Goal: Book appointment/travel/reservation

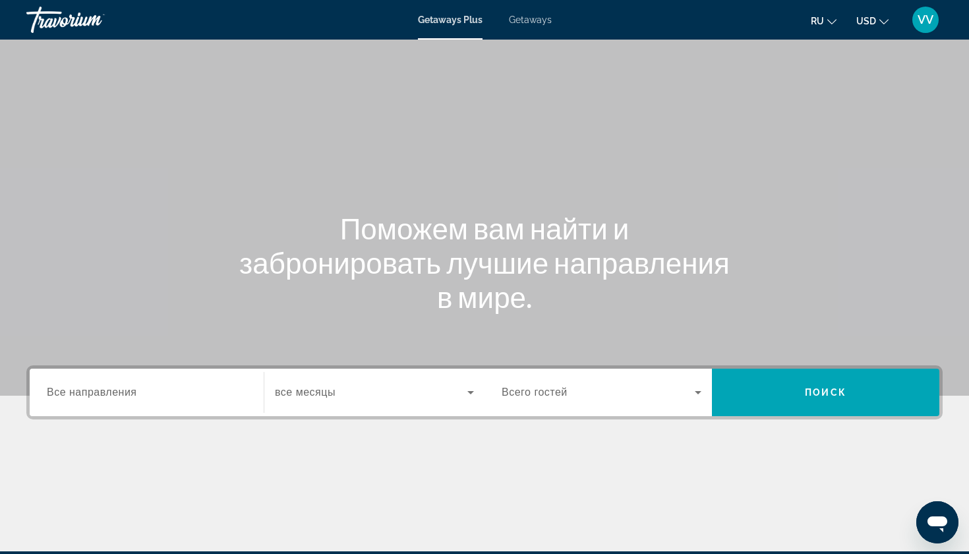
click at [123, 401] on div "Search widget" at bounding box center [147, 393] width 200 height 38
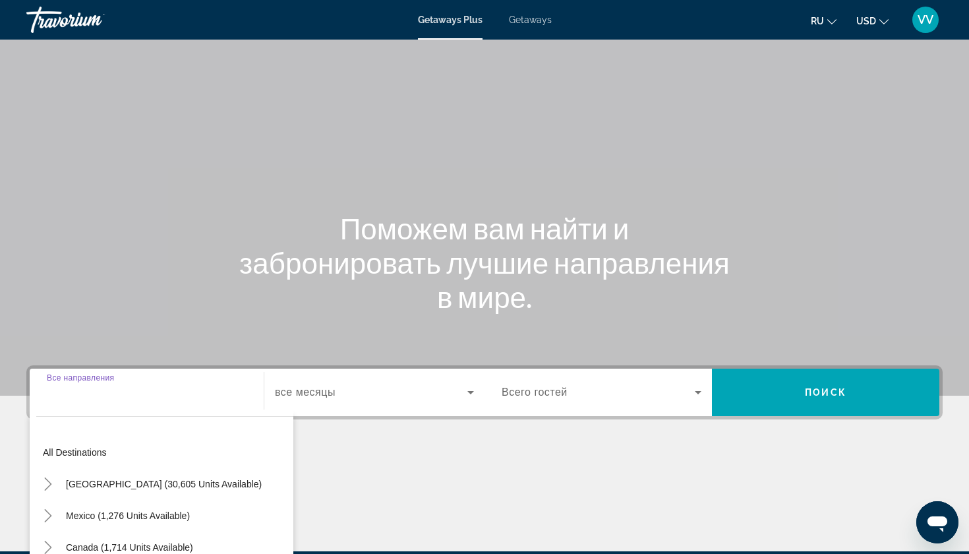
scroll to position [159, 0]
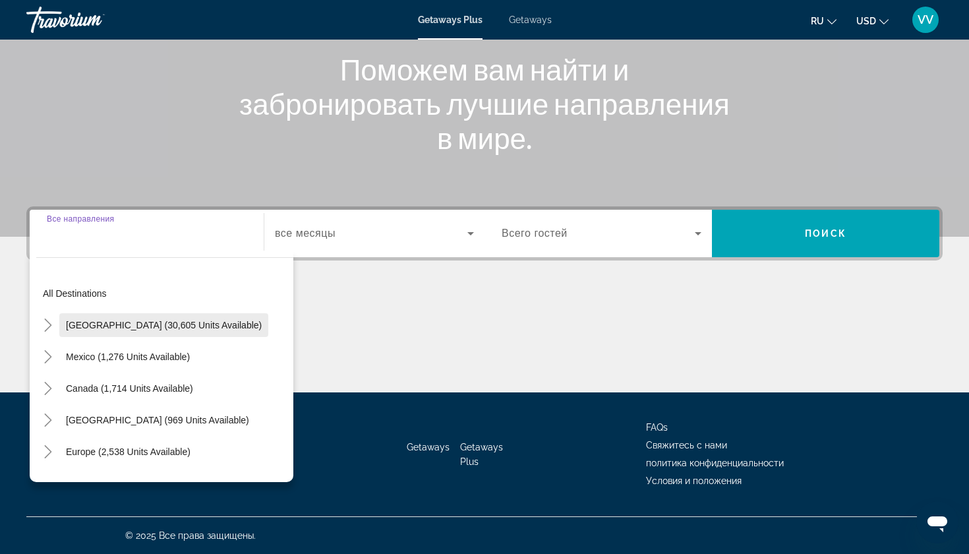
click at [126, 331] on span "Search widget" at bounding box center [163, 325] width 209 height 32
type input "**********"
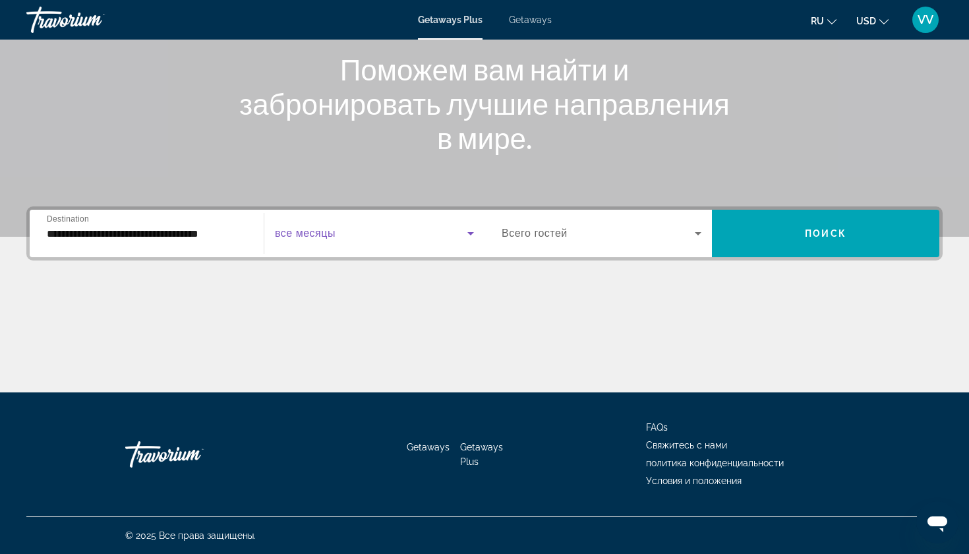
click at [353, 225] on span "Search widget" at bounding box center [371, 233] width 192 height 16
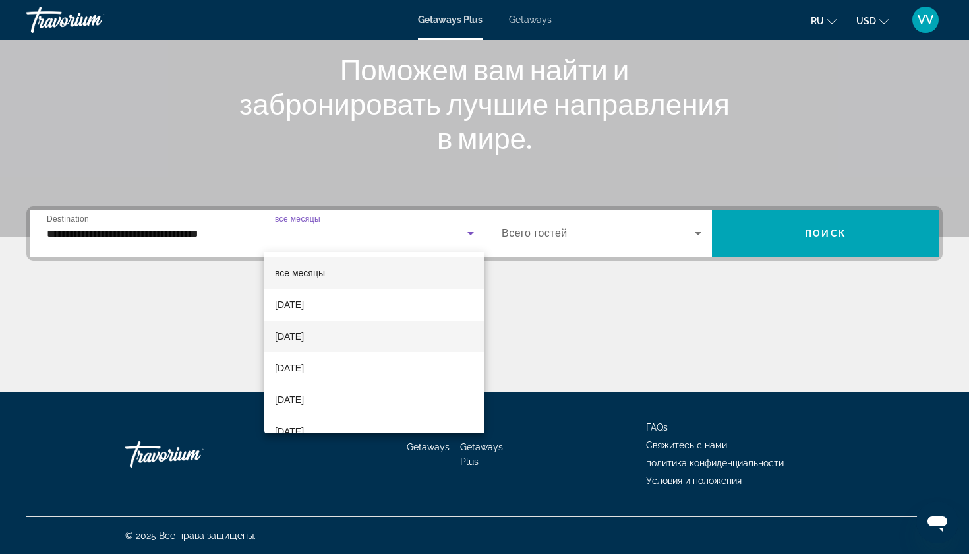
click at [304, 336] on span "[DATE]" at bounding box center [289, 336] width 29 height 16
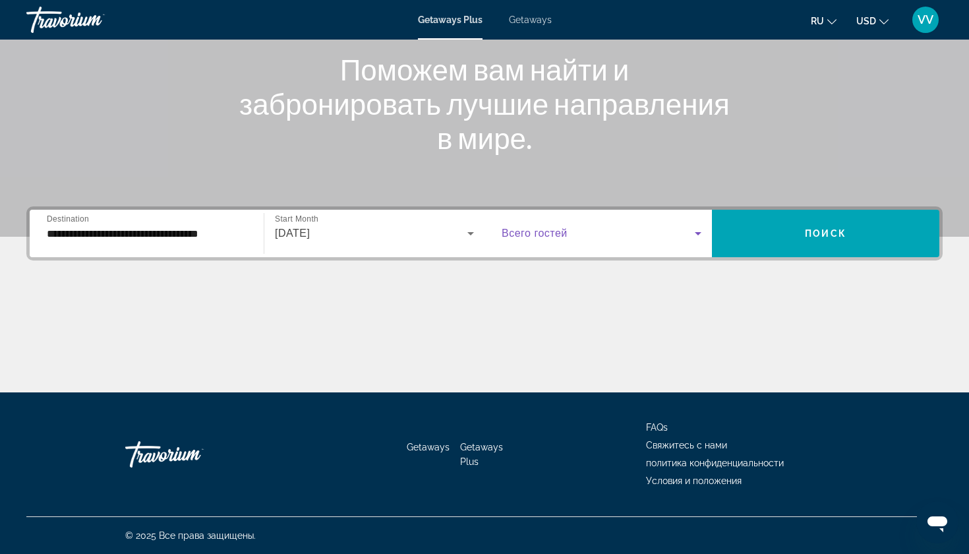
click at [698, 233] on icon "Search widget" at bounding box center [698, 233] width 7 height 3
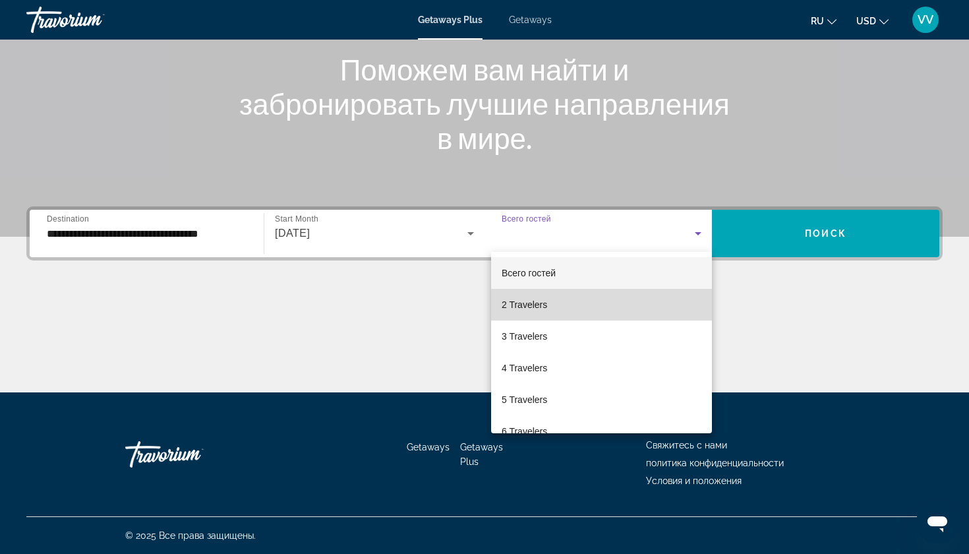
click at [616, 303] on mat-option "2 Travelers" at bounding box center [601, 305] width 221 height 32
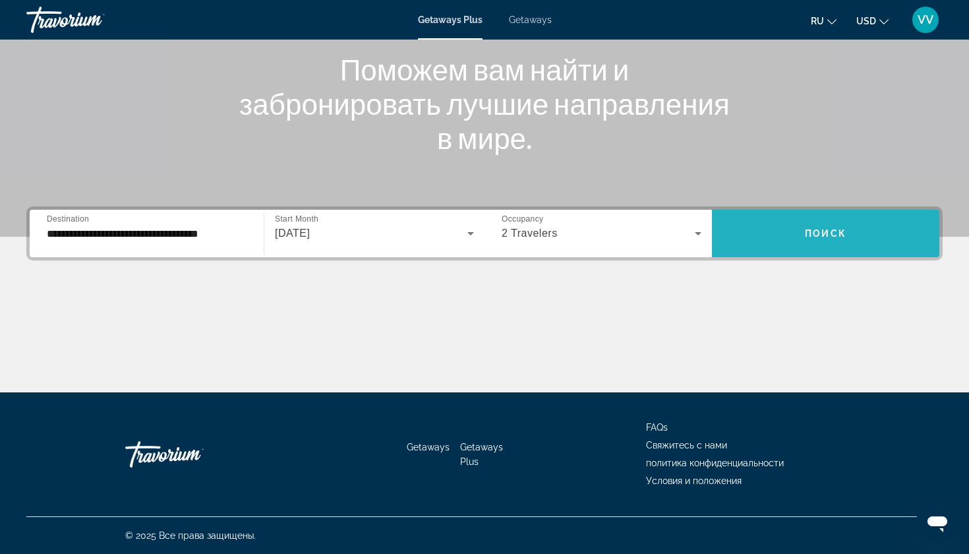
click at [712, 237] on span "Search widget" at bounding box center [825, 233] width 227 height 32
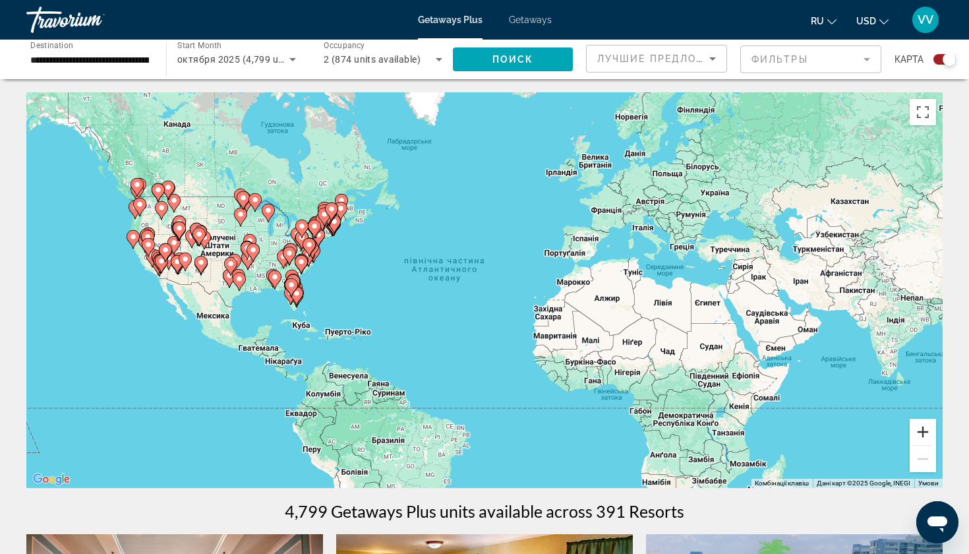
click at [712, 427] on button "Збільшити" at bounding box center [923, 432] width 26 height 26
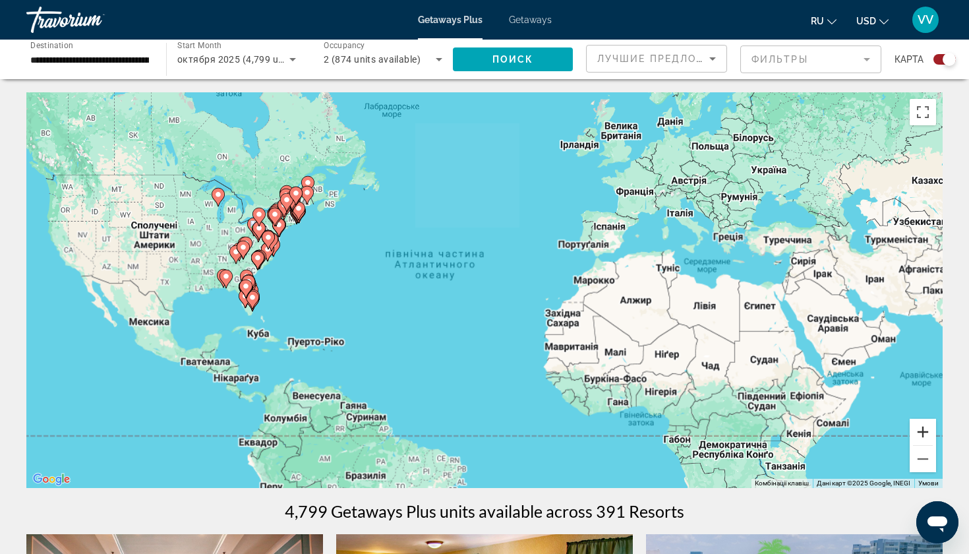
click at [712, 427] on button "Збільшити" at bounding box center [923, 432] width 26 height 26
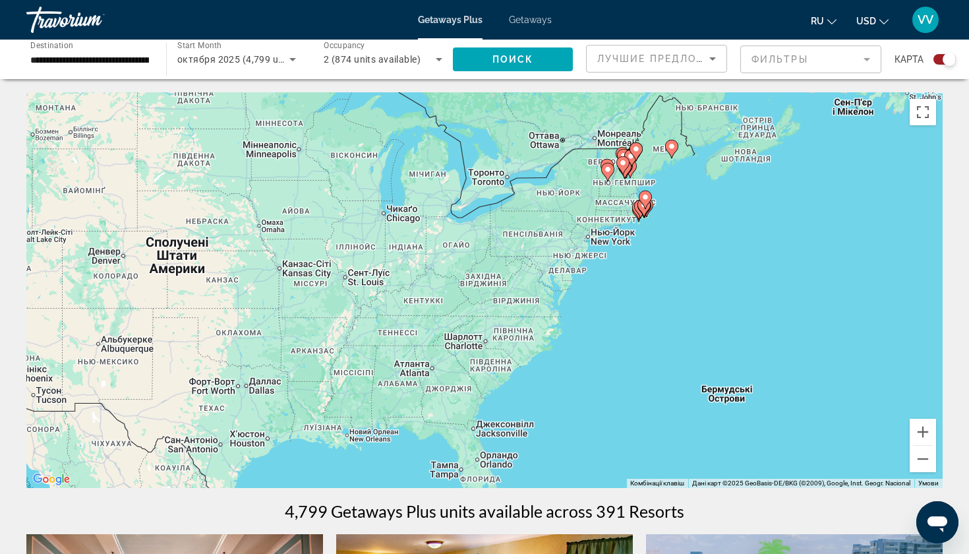
drag, startPoint x: 206, startPoint y: 302, endPoint x: 968, endPoint y: 444, distance: 775.7
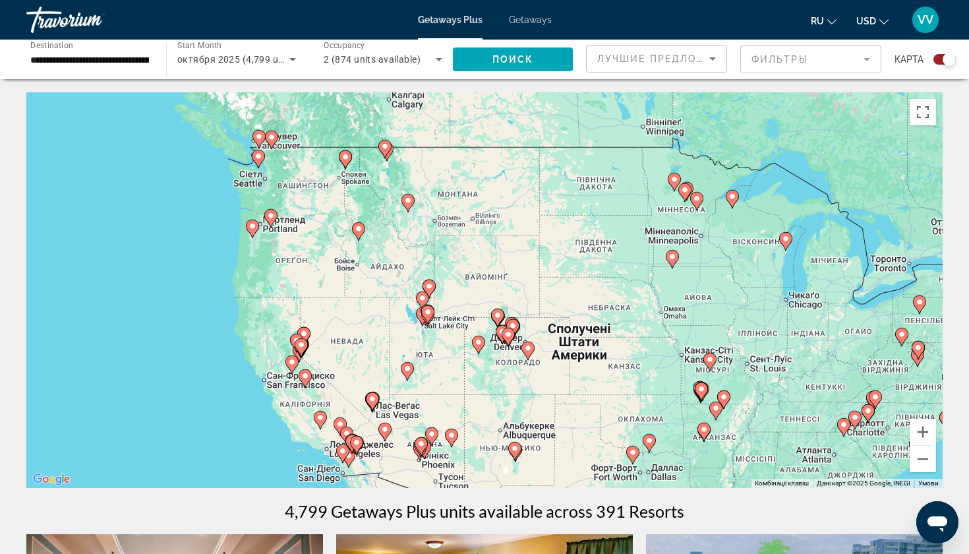
drag, startPoint x: 131, startPoint y: 289, endPoint x: 531, endPoint y: 381, distance: 410.6
click at [535, 380] on div "Увімкніть режим перетягування за допомогою клавіатури, натиснувши Alt + Enter. …" at bounding box center [484, 289] width 916 height 395
click at [712, 434] on button "Збільшити" at bounding box center [923, 432] width 26 height 26
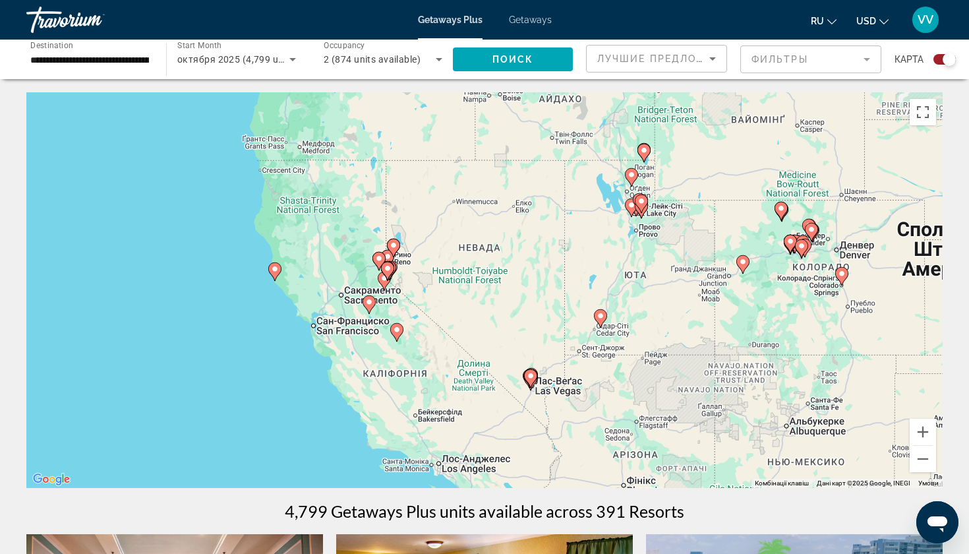
drag, startPoint x: 210, startPoint y: 324, endPoint x: 480, endPoint y: 180, distance: 306.9
click at [480, 179] on div "Увімкніть режим перетягування за допомогою клавіатури, натиснувши Alt + Enter. …" at bounding box center [484, 289] width 916 height 395
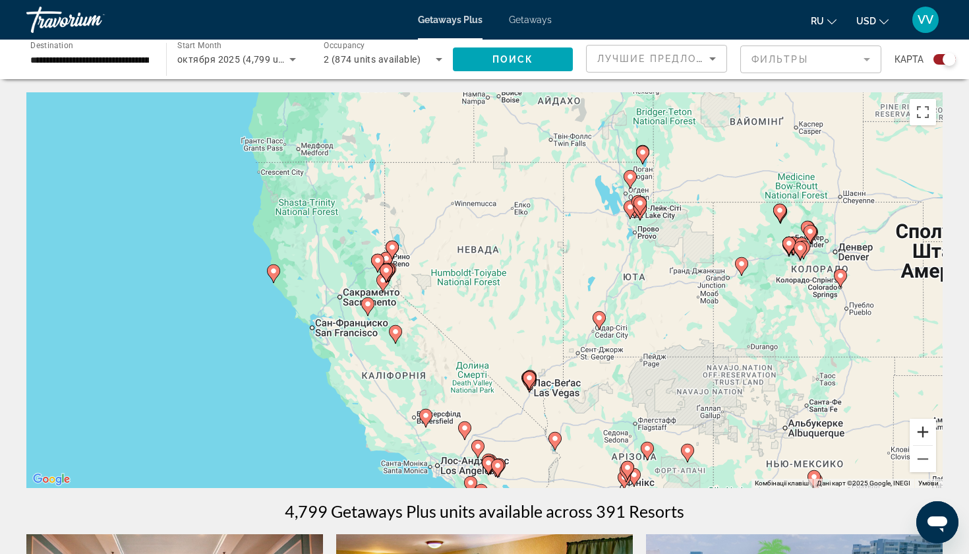
click at [712, 427] on button "Збільшити" at bounding box center [923, 432] width 26 height 26
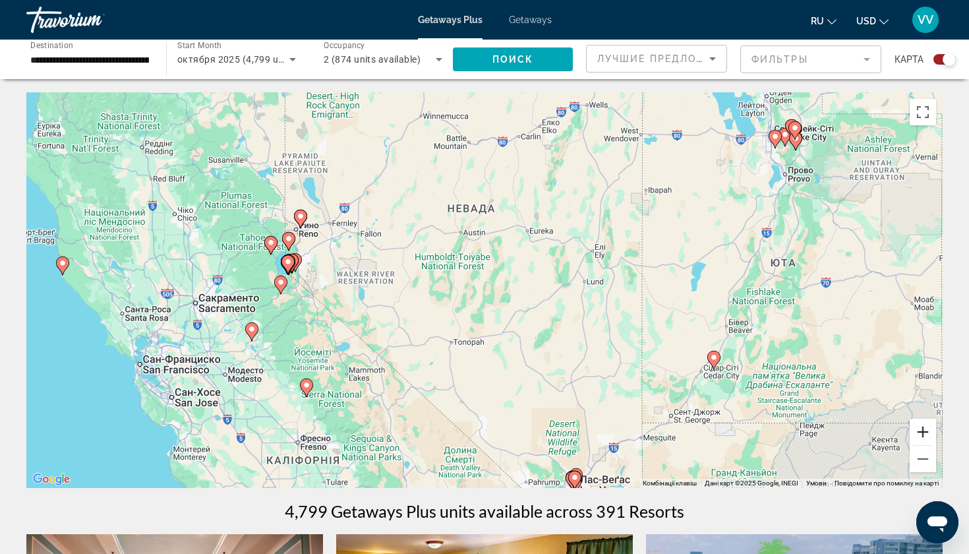
click at [712, 424] on button "Збільшити" at bounding box center [923, 432] width 26 height 26
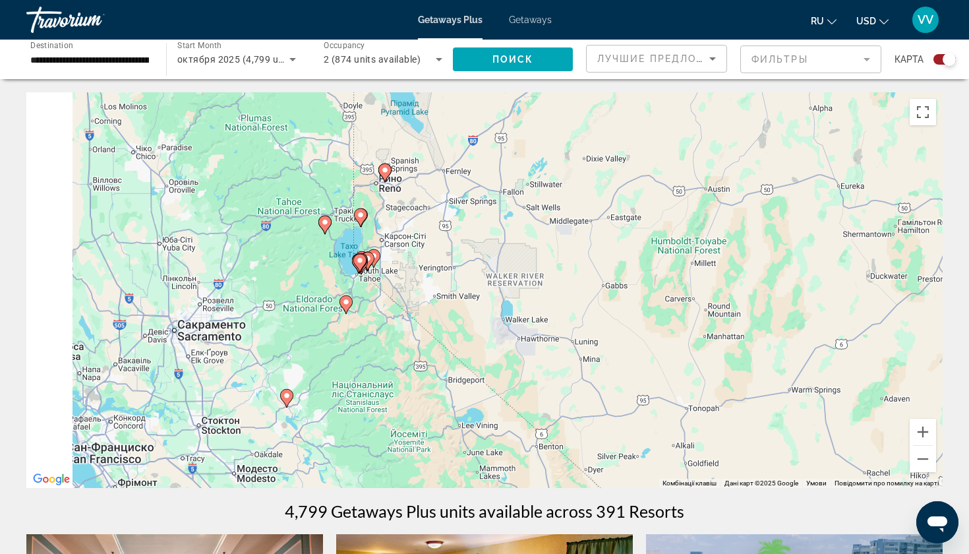
drag, startPoint x: 139, startPoint y: 334, endPoint x: 459, endPoint y: 386, distance: 324.4
click at [459, 386] on div "Увімкніть режим перетягування за допомогою клавіатури, натиснувши Alt + Enter. …" at bounding box center [484, 289] width 916 height 395
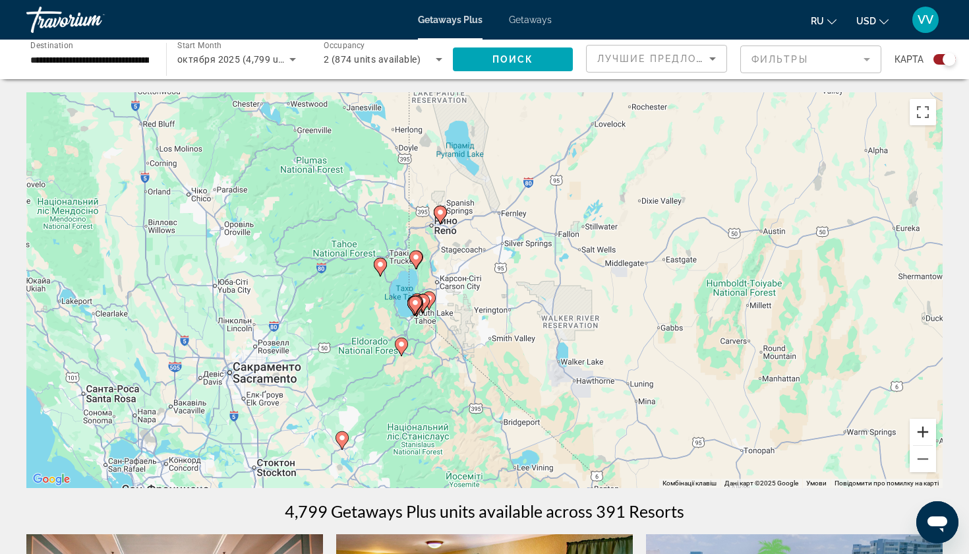
click at [712, 430] on button "Збільшити" at bounding box center [923, 432] width 26 height 26
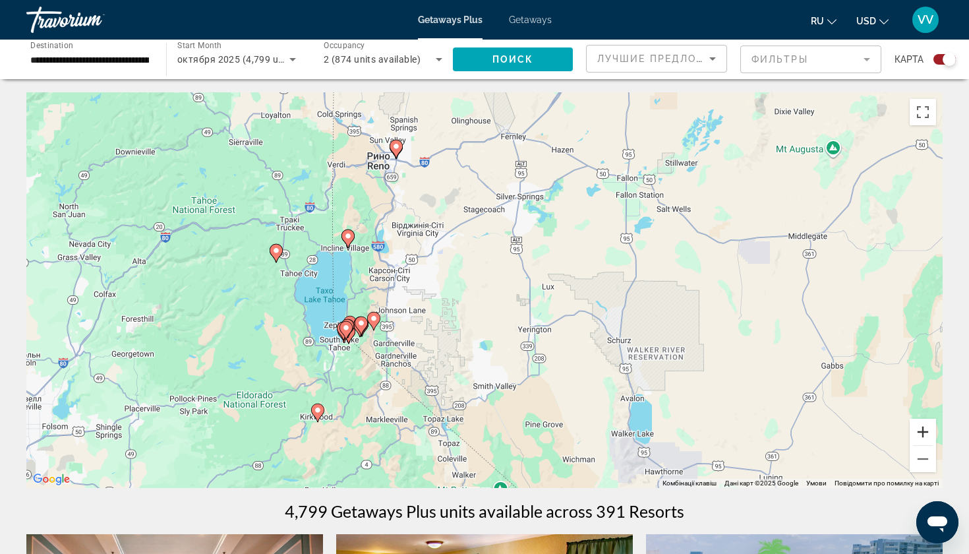
click at [712, 430] on button "Збільшити" at bounding box center [923, 432] width 26 height 26
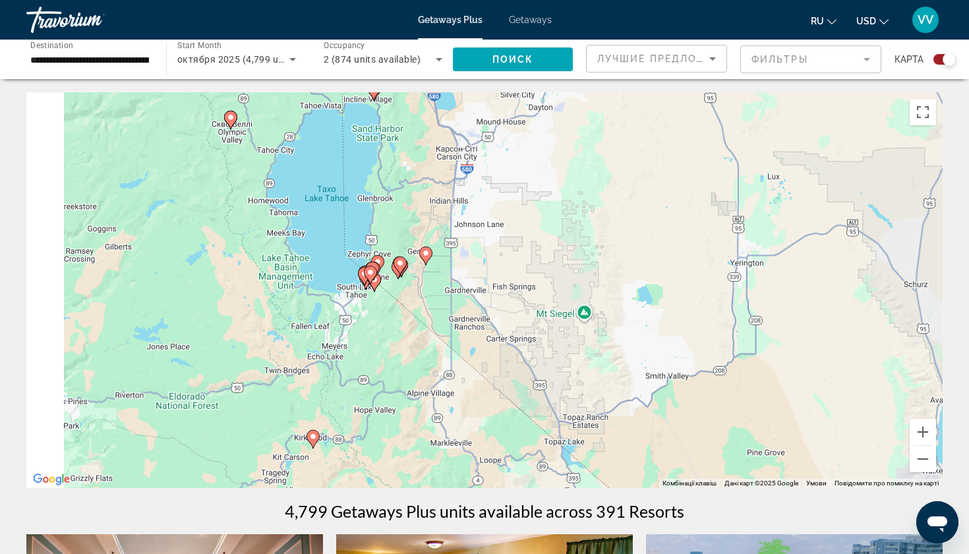
drag, startPoint x: 265, startPoint y: 423, endPoint x: 438, endPoint y: 320, distance: 201.3
click at [438, 320] on div "Увімкніть режим перетягування за допомогою клавіатури, натиснувши Alt + Enter. …" at bounding box center [484, 289] width 916 height 395
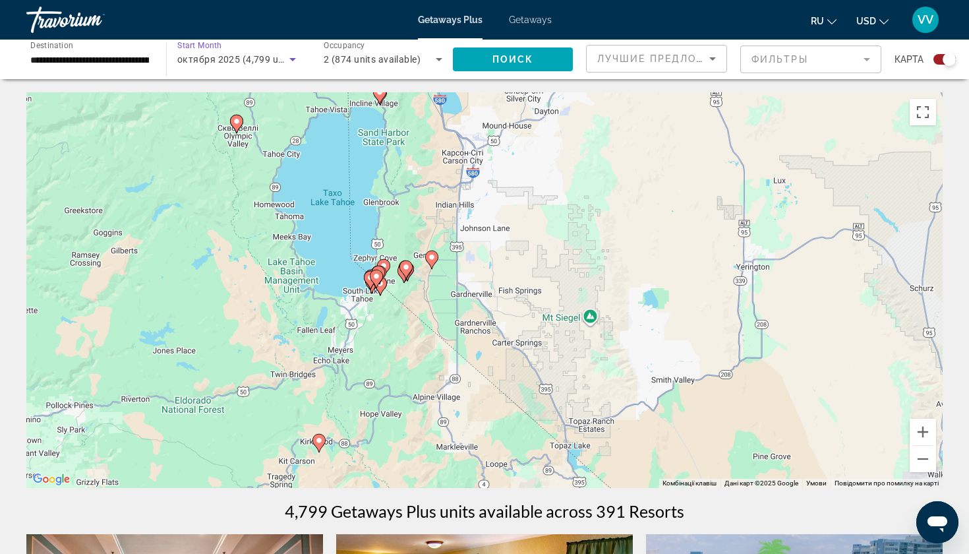
click at [291, 57] on icon "Search widget" at bounding box center [293, 59] width 16 height 16
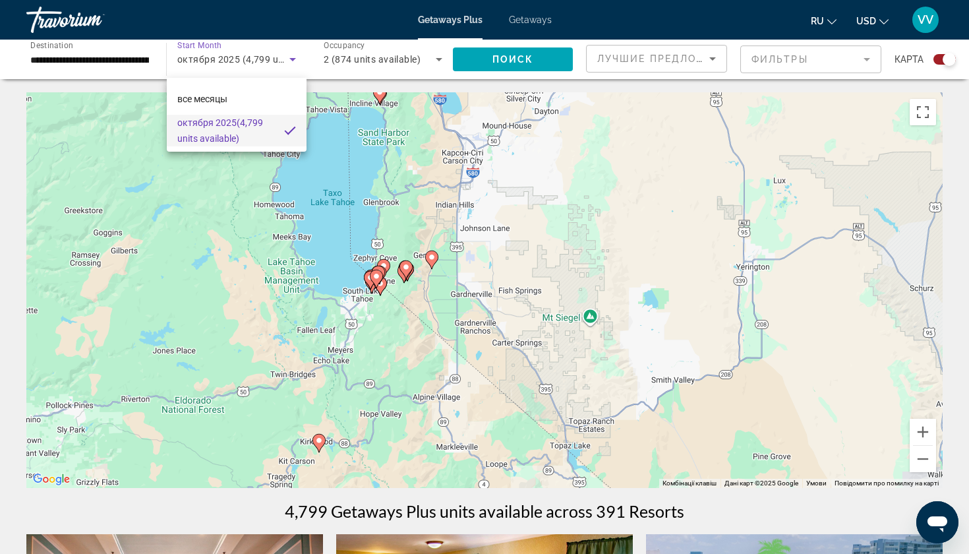
click at [712, 427] on div at bounding box center [484, 277] width 969 height 554
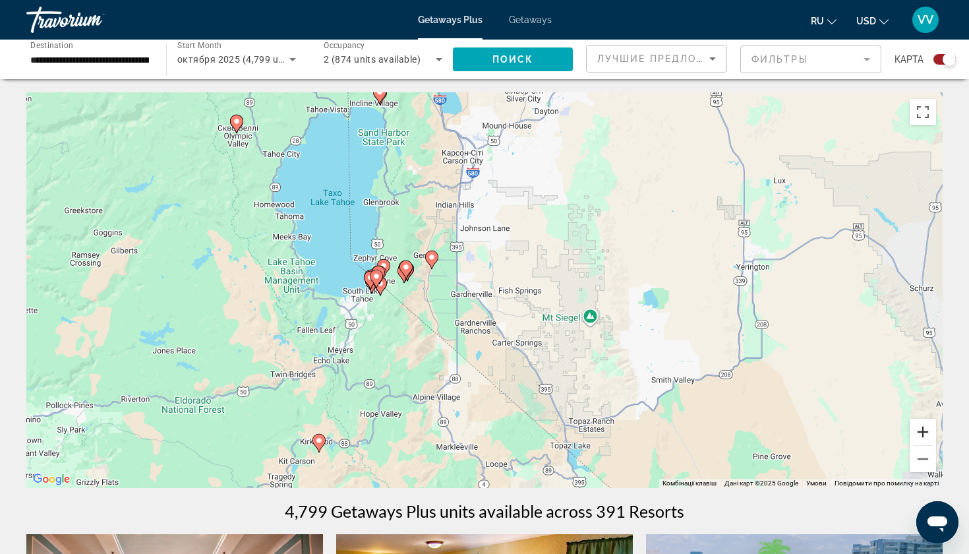
click at [712, 427] on button "Збільшити" at bounding box center [923, 432] width 26 height 26
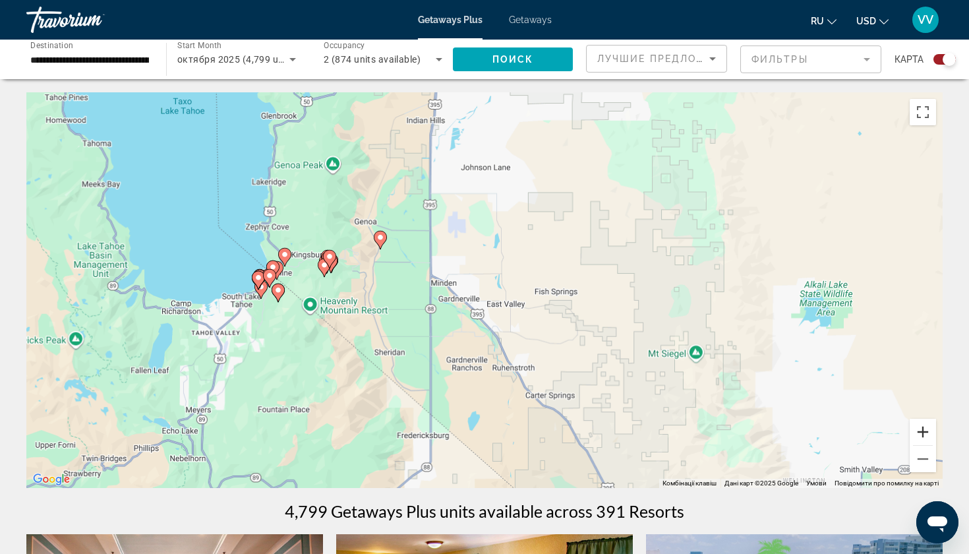
click at [712, 427] on button "Збільшити" at bounding box center [923, 432] width 26 height 26
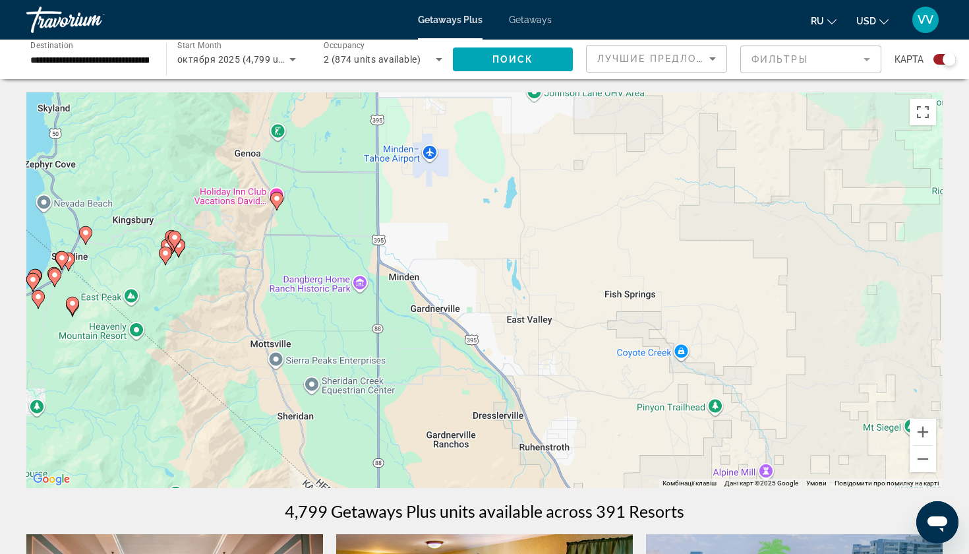
click at [298, 320] on div "Увімкніть режим перетягування за допомогою клавіатури, натиснувши Alt + Enter. …" at bounding box center [484, 289] width 916 height 395
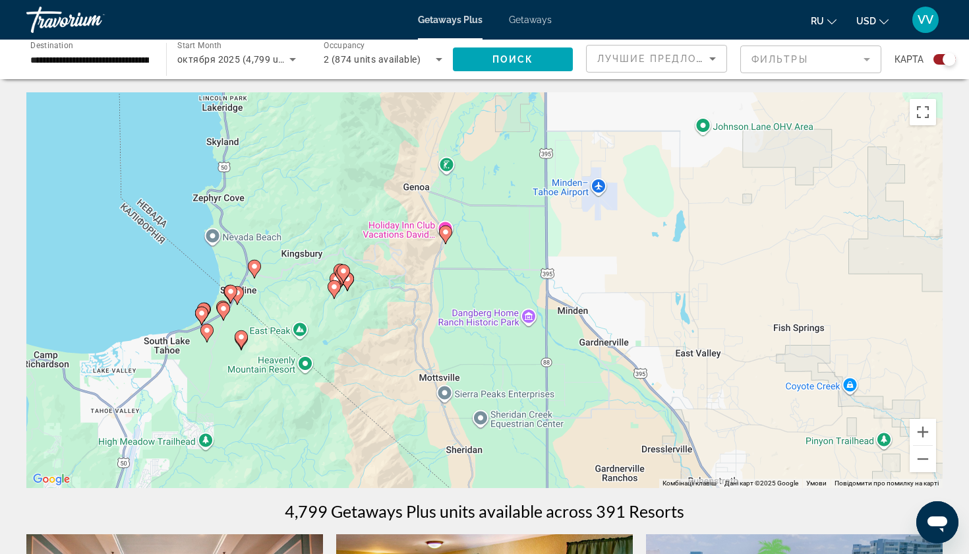
drag, startPoint x: 81, startPoint y: 334, endPoint x: 252, endPoint y: 372, distance: 174.9
click at [252, 372] on div "Увімкніть режим перетягування за допомогою клавіатури, натиснувши Alt + Enter. …" at bounding box center [484, 289] width 916 height 395
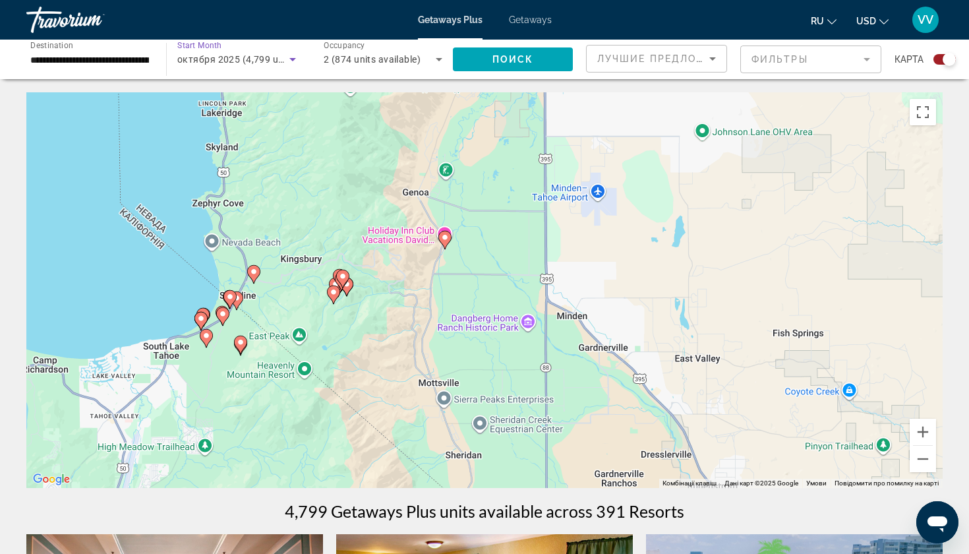
click at [286, 60] on icon "Search widget" at bounding box center [293, 59] width 16 height 16
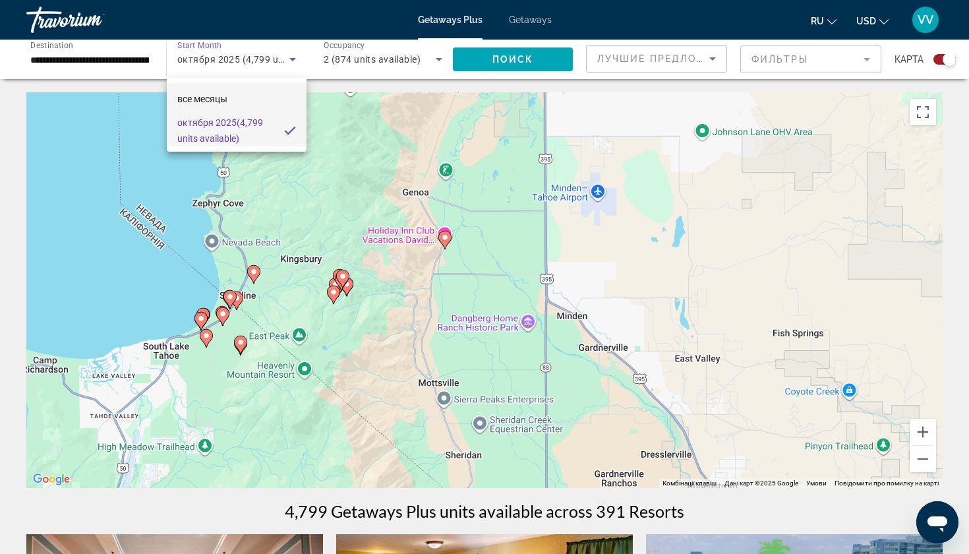
click at [262, 98] on mat-option "все месяцы" at bounding box center [237, 99] width 140 height 32
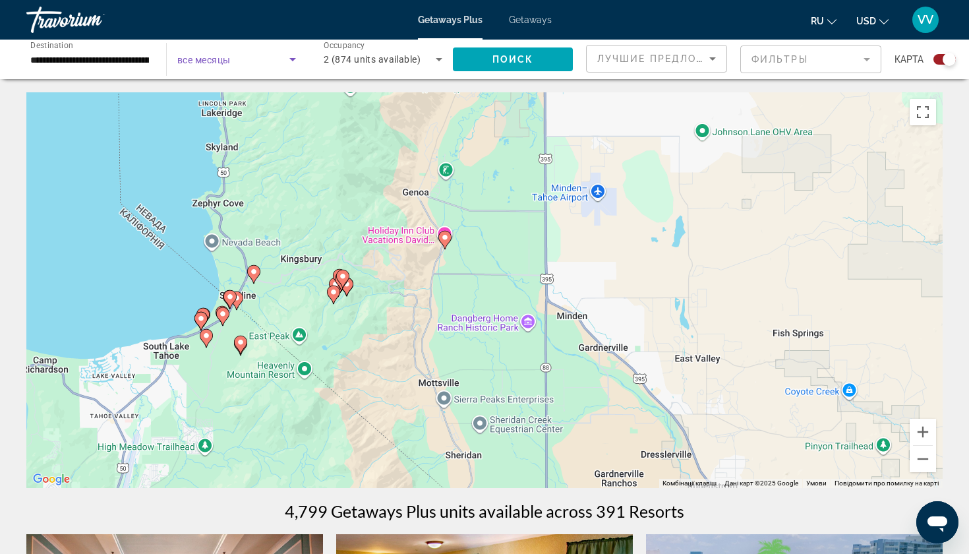
click at [289, 59] on icon "Search widget" at bounding box center [293, 59] width 16 height 16
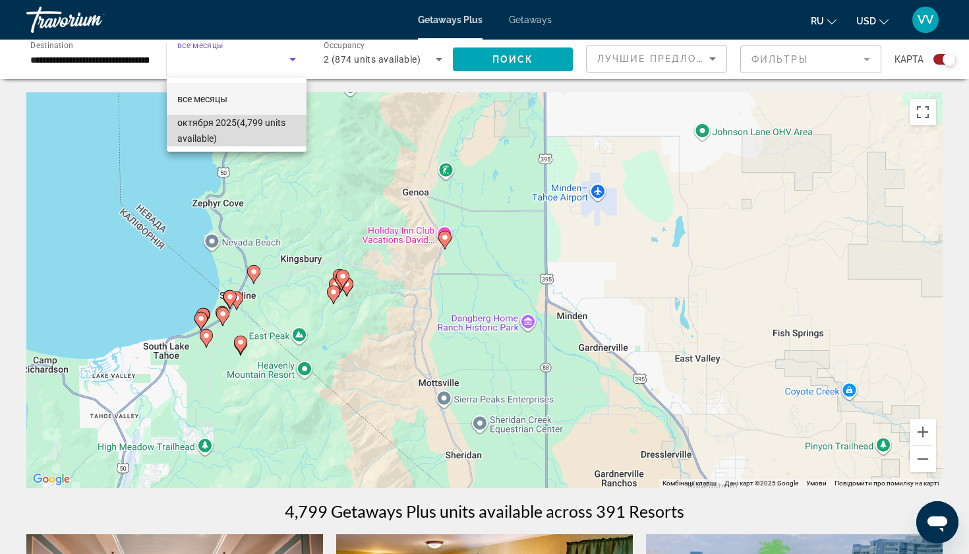
click at [211, 142] on span "октября 2025 (4,799 units available)" at bounding box center [236, 131] width 119 height 32
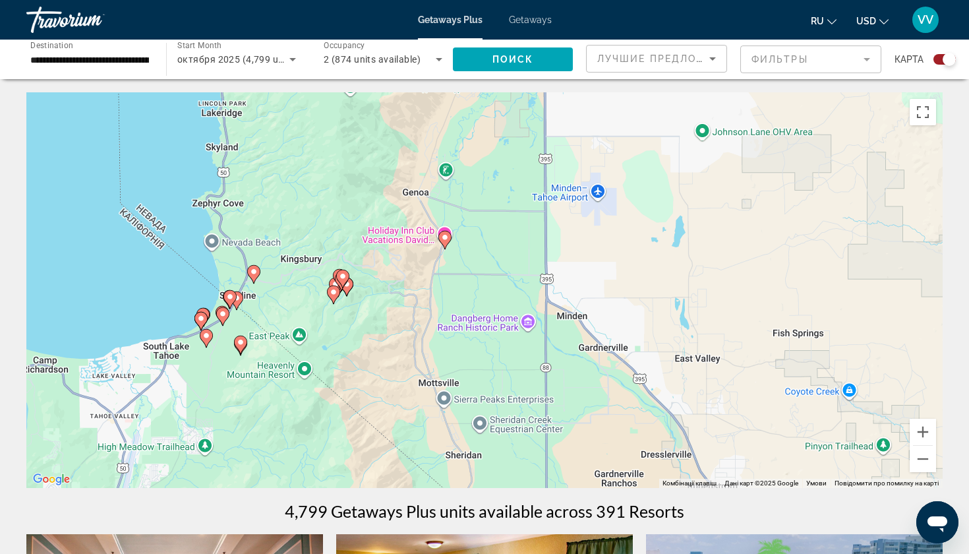
click at [446, 239] on image "Main content" at bounding box center [445, 237] width 8 height 8
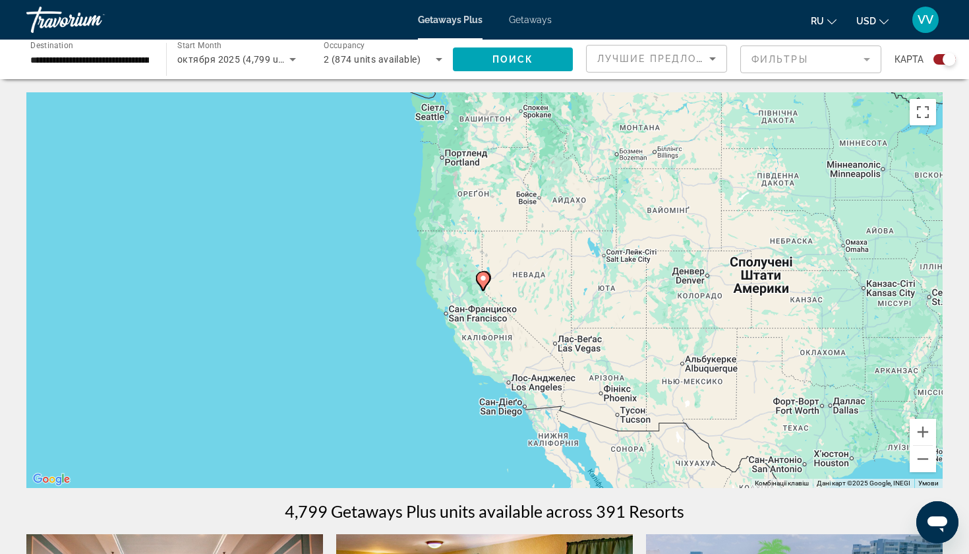
click at [477, 277] on icon "Main content" at bounding box center [483, 280] width 12 height 17
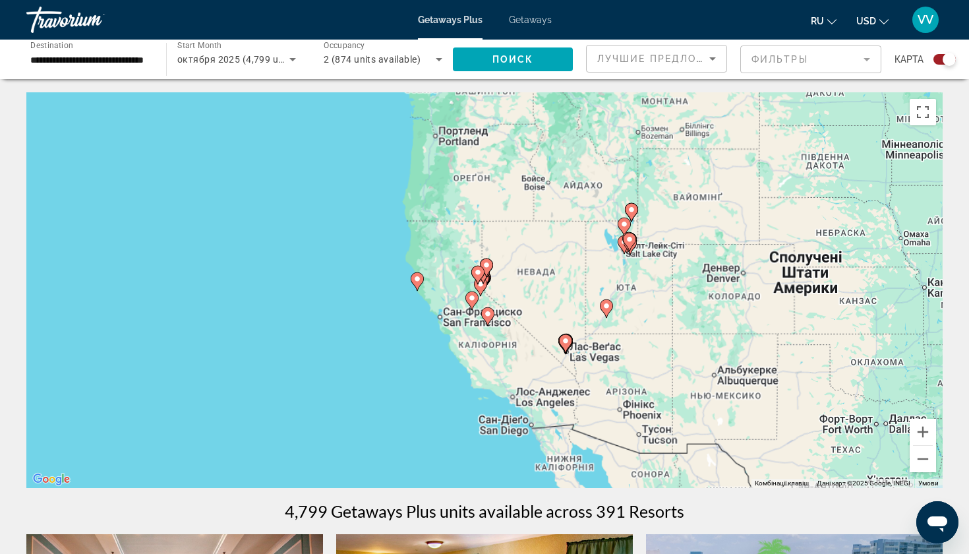
click at [477, 277] on icon "Main content" at bounding box center [478, 274] width 12 height 17
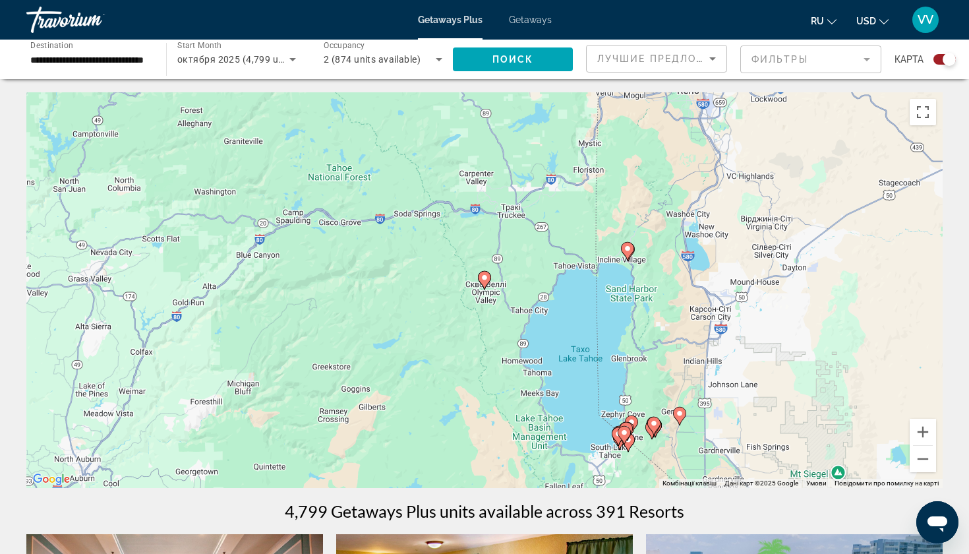
click at [684, 422] on gmp-advanced-marker "Main content" at bounding box center [679, 416] width 13 height 20
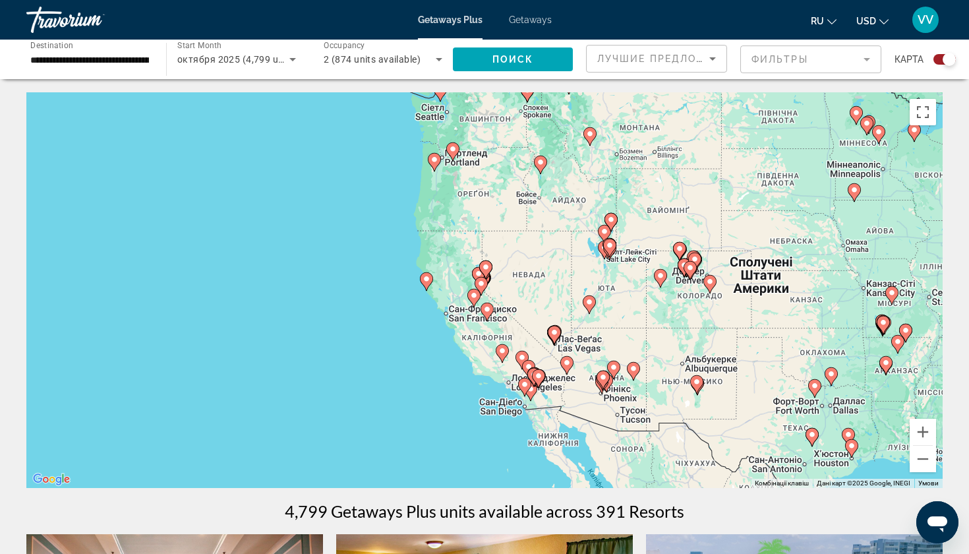
click at [602, 274] on div "Для навігації використовуйте клавіші зі стрілками. Увімкніть режим перетягуванн…" at bounding box center [484, 289] width 916 height 395
click at [602, 274] on div "Увімкніть режим перетягування за допомогою клавіатури, натиснувши Alt + Enter. …" at bounding box center [484, 289] width 916 height 395
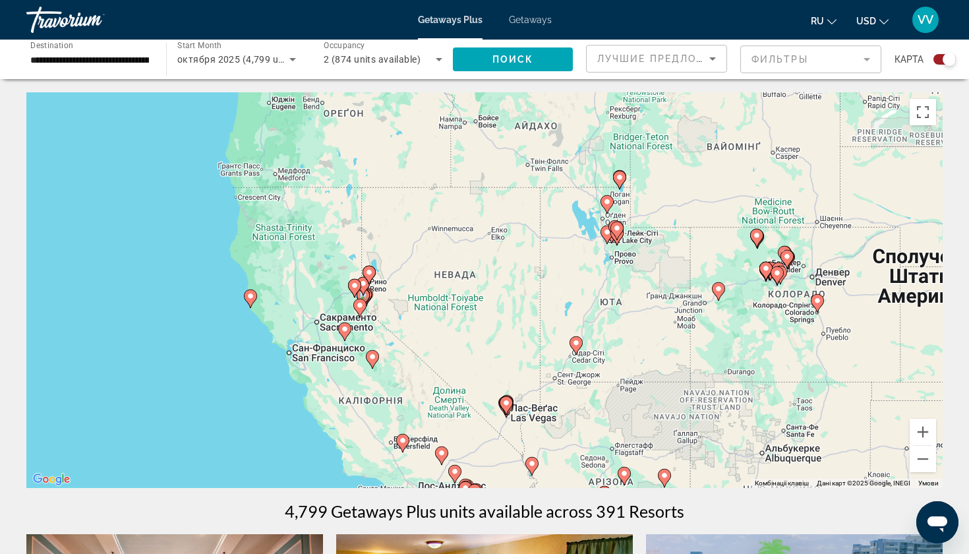
click at [389, 319] on div "Увімкніть режим перетягування за допомогою клавіатури, натиснувши Alt + Enter. …" at bounding box center [484, 289] width 916 height 395
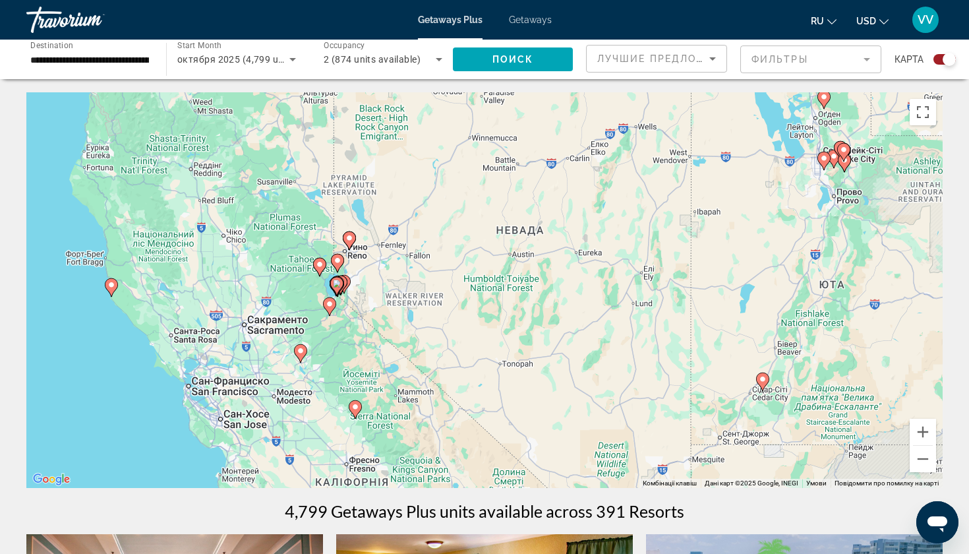
click at [389, 319] on div "Увімкніть режим перетягування за допомогою клавіатури, натиснувши Alt + Enter. …" at bounding box center [484, 289] width 916 height 395
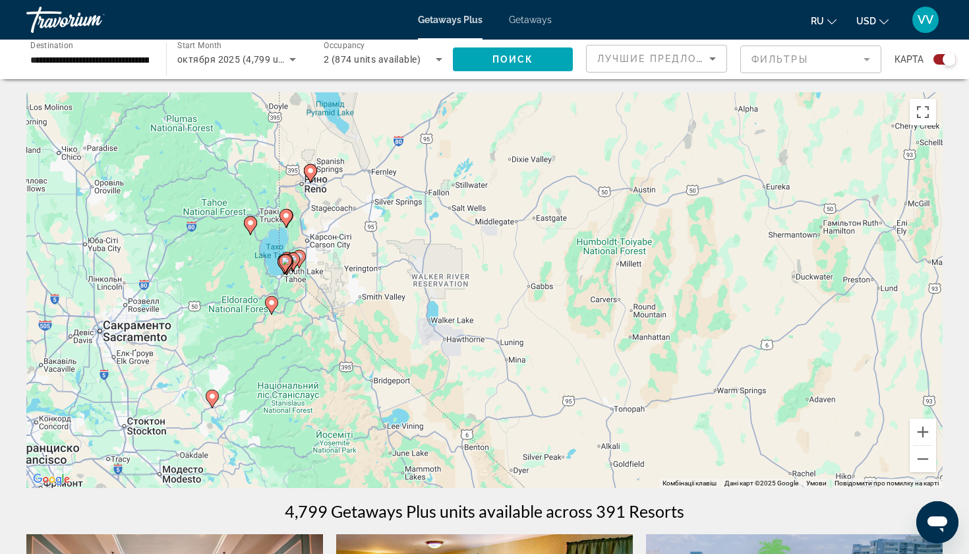
click at [308, 289] on div "Увімкніть режим перетягування за допомогою клавіатури, натиснувши Alt + Enter. …" at bounding box center [484, 289] width 916 height 395
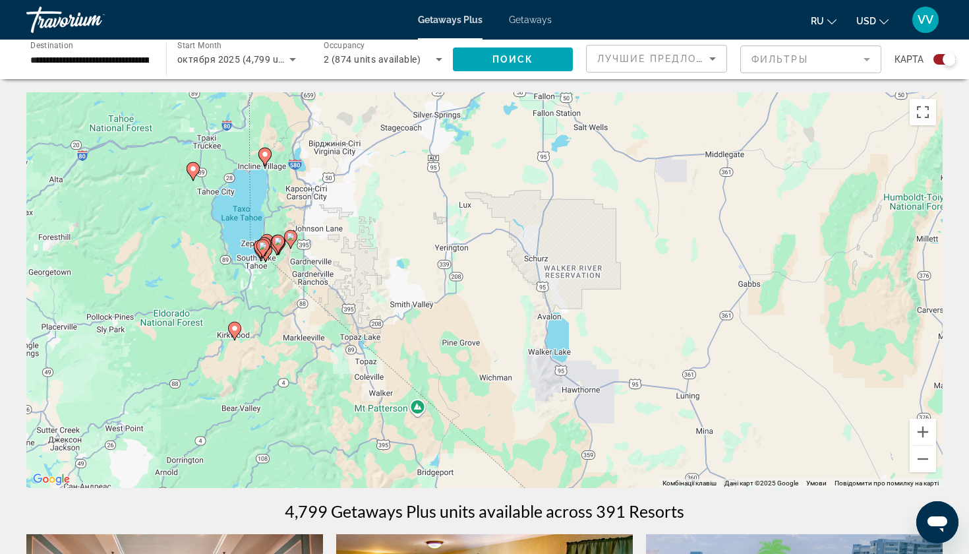
click at [308, 289] on div "Увімкніть режим перетягування за допомогою клавіатури, натиснувши Alt + Enter. …" at bounding box center [484, 289] width 916 height 395
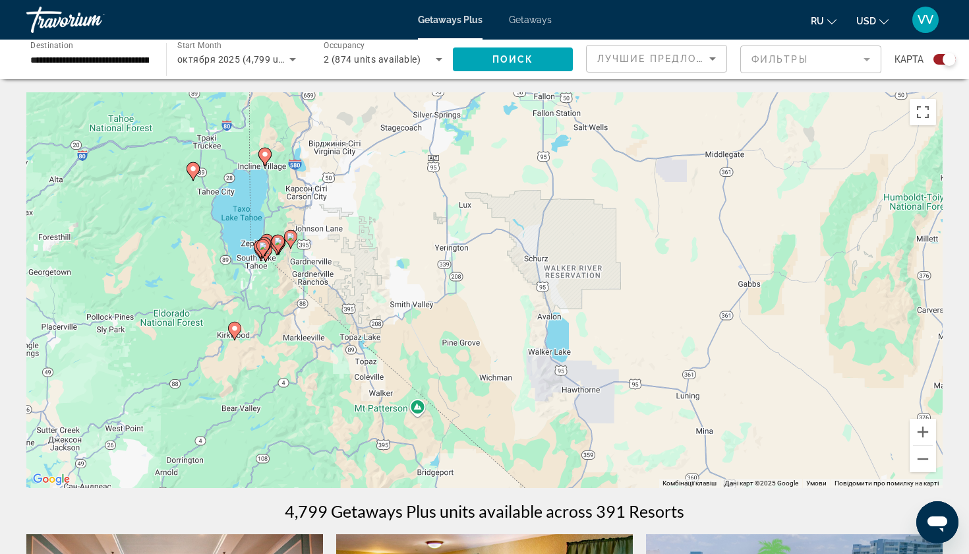
click at [279, 289] on div "Увімкніть режим перетягування за допомогою клавіатури, натиснувши Alt + Enter. …" at bounding box center [484, 289] width 916 height 395
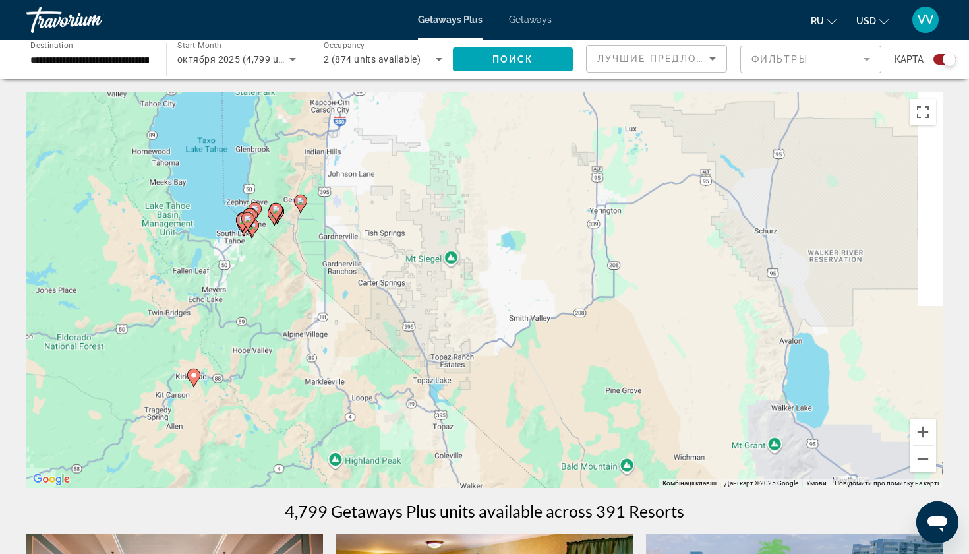
click at [279, 289] on div "Увімкніть режим перетягування за допомогою клавіатури, натиснувши Alt + Enter. …" at bounding box center [484, 289] width 916 height 395
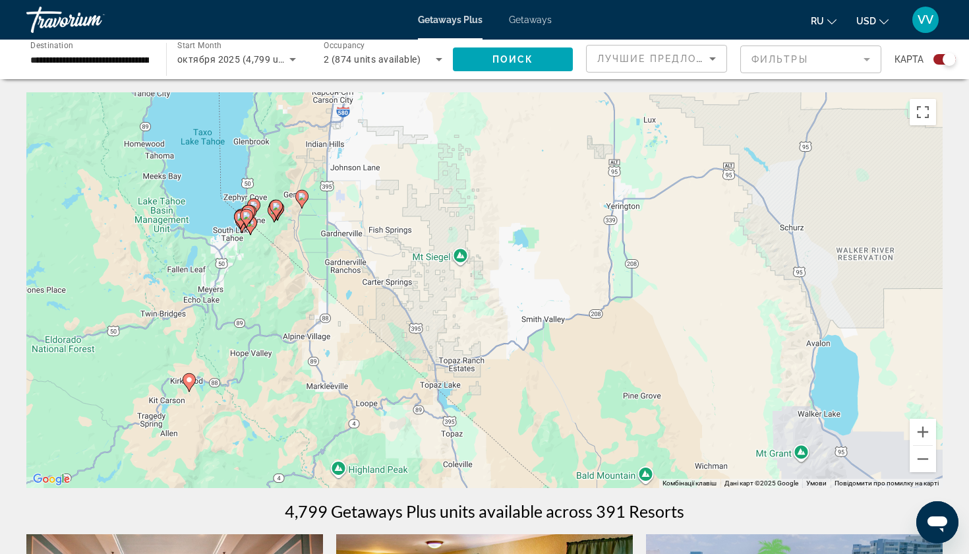
click at [279, 289] on div "Увімкніть режим перетягування за допомогою клавіатури, натиснувши Alt + Enter. …" at bounding box center [484, 289] width 916 height 395
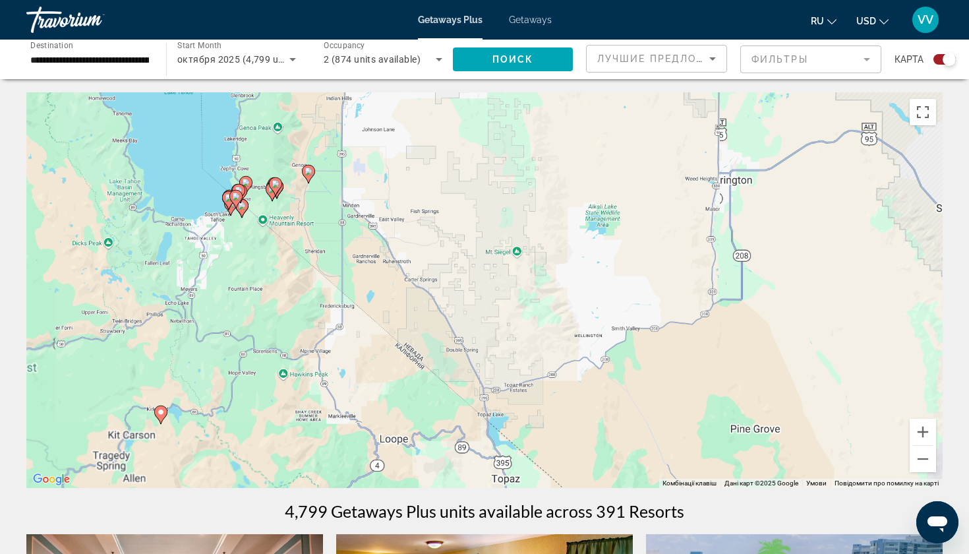
click at [279, 289] on div "Увімкніть режим перетягування за допомогою клавіатури, натиснувши Alt + Enter. …" at bounding box center [484, 289] width 916 height 395
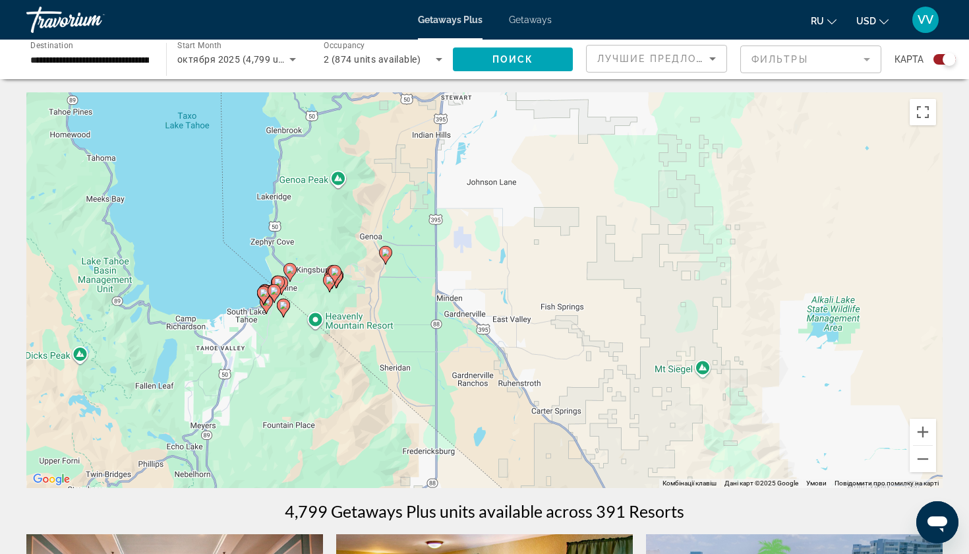
drag, startPoint x: 279, startPoint y: 243, endPoint x: 342, endPoint y: 376, distance: 147.1
click at [342, 376] on div "Увімкніть режим перетягування за допомогою клавіатури, натиснувши Alt + Enter. …" at bounding box center [484, 289] width 916 height 395
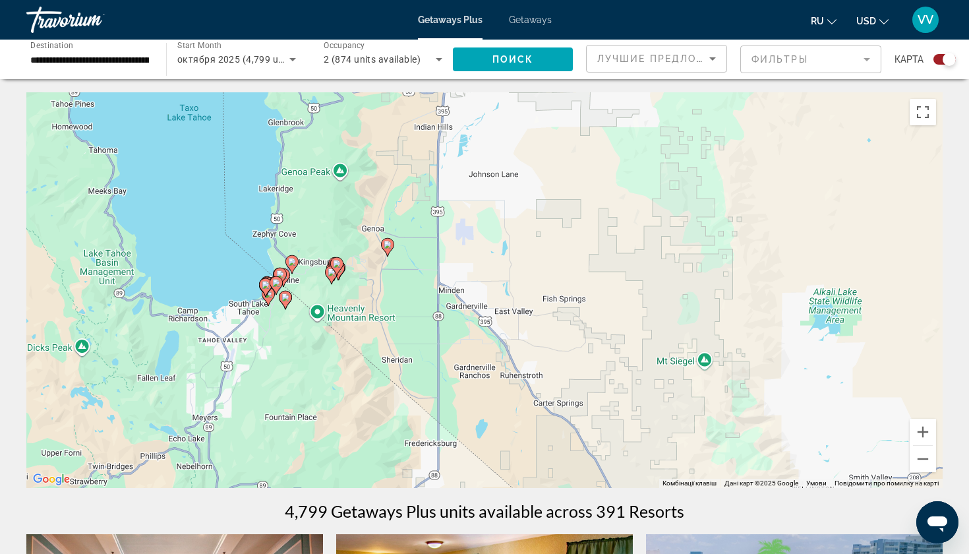
click at [390, 249] on icon "Main content" at bounding box center [388, 247] width 12 height 17
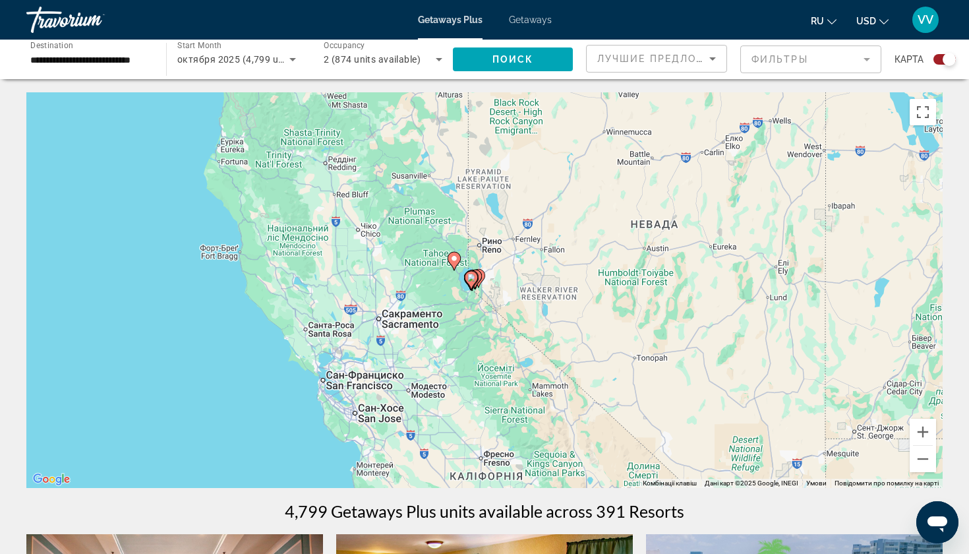
click at [476, 278] on icon "Main content" at bounding box center [471, 280] width 12 height 17
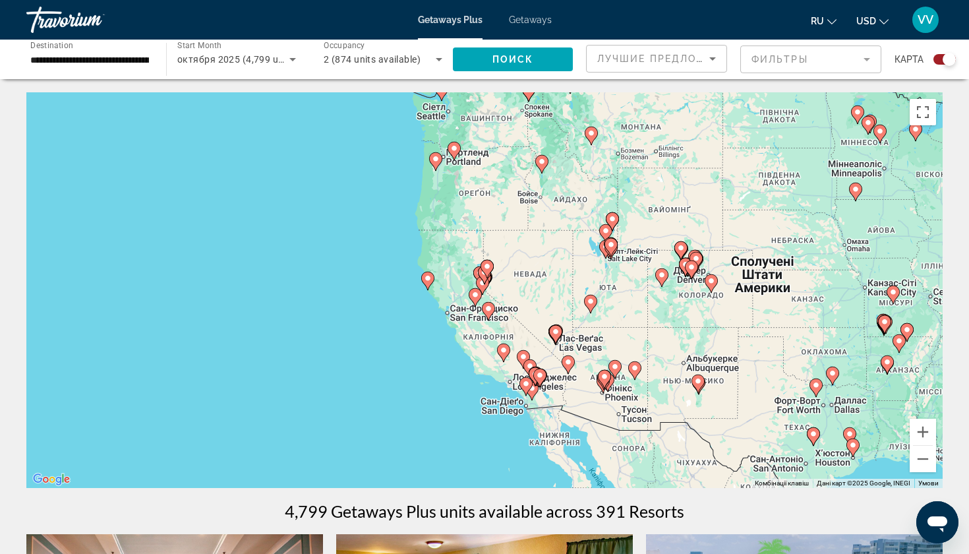
click at [480, 274] on gmp-advanced-marker "Main content" at bounding box center [486, 269] width 13 height 20
type input "**********"
click at [480, 274] on gmp-advanced-marker "Main content" at bounding box center [486, 269] width 13 height 20
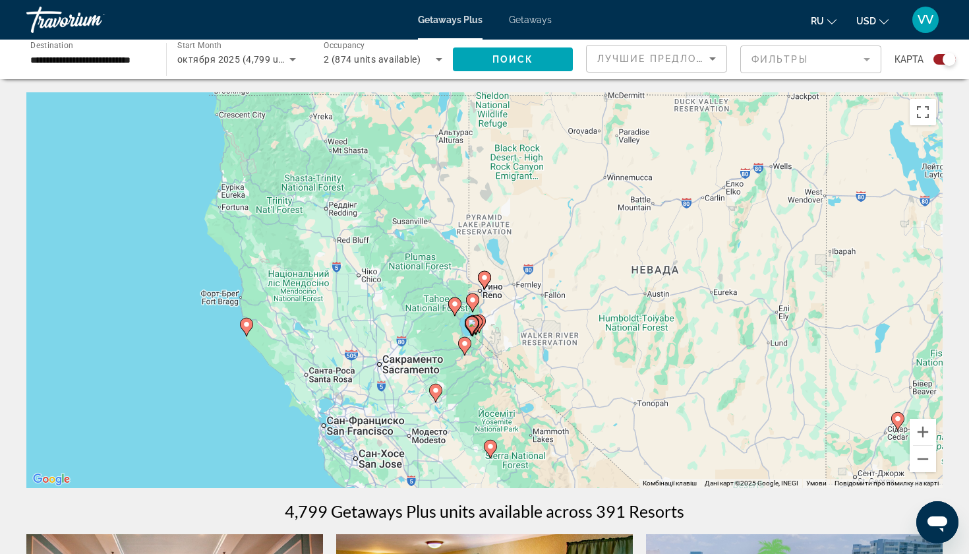
click at [485, 297] on div "Увімкніть режим перетягування за допомогою клавіатури, натиснувши Alt + Enter. …" at bounding box center [484, 289] width 916 height 395
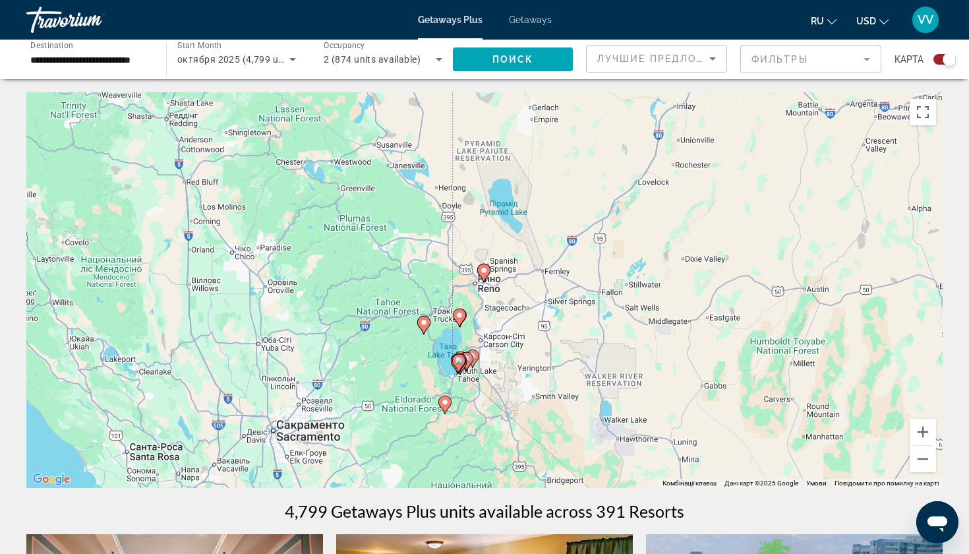
click at [485, 305] on div "Увімкніть режим перетягування за допомогою клавіатури, натиснувши Alt + Enter. …" at bounding box center [484, 289] width 916 height 395
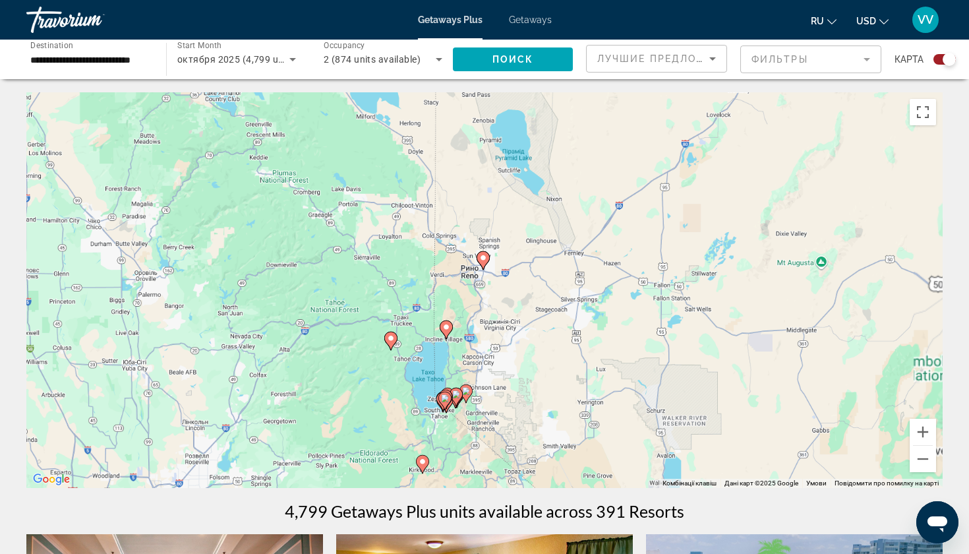
click at [485, 305] on div "Увімкніть режим перетягування за допомогою клавіатури, натиснувши Alt + Enter. …" at bounding box center [484, 289] width 916 height 395
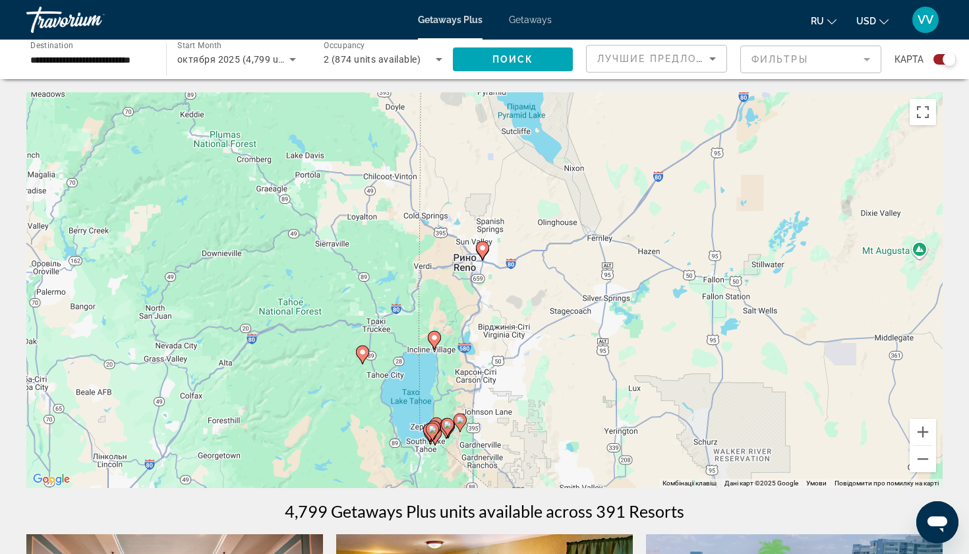
click at [485, 305] on div "Увімкніть режим перетягування за допомогою клавіатури, натиснувши Alt + Enter. …" at bounding box center [484, 289] width 916 height 395
click at [712, 63] on mat-form-field "Фильтры" at bounding box center [810, 59] width 141 height 28
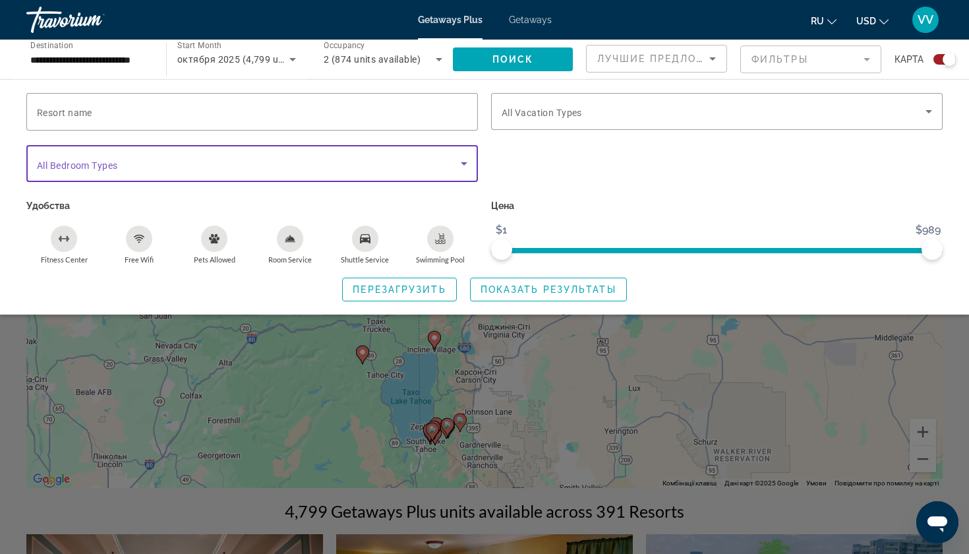
click at [454, 167] on span "Search widget" at bounding box center [249, 164] width 424 height 16
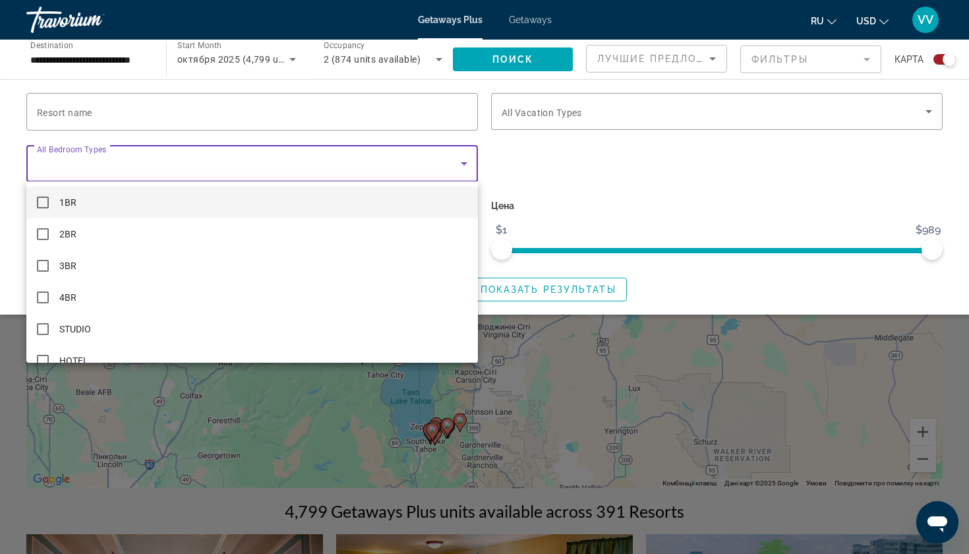
click at [454, 167] on div at bounding box center [484, 277] width 969 height 554
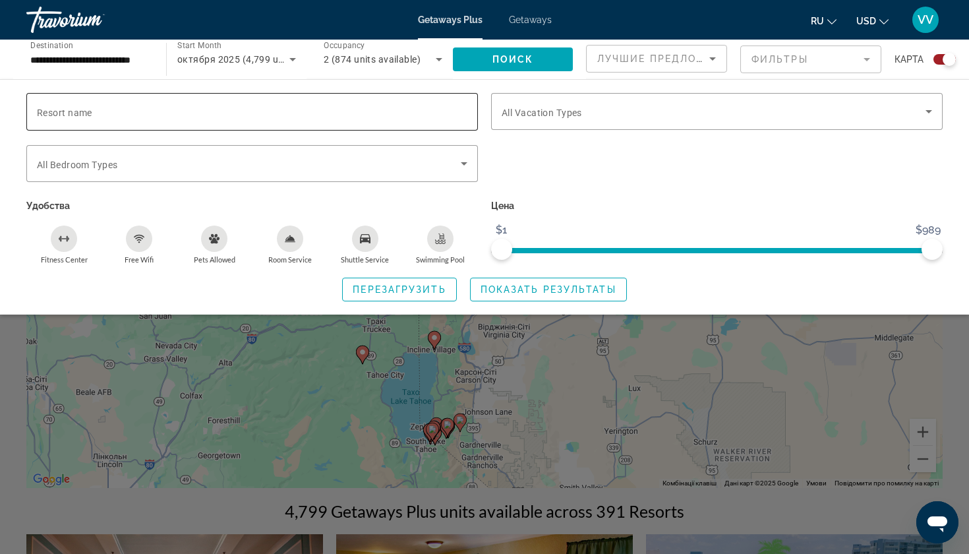
click at [454, 126] on div "Search widget" at bounding box center [252, 112] width 430 height 38
click at [589, 105] on span "Search widget" at bounding box center [714, 111] width 424 height 16
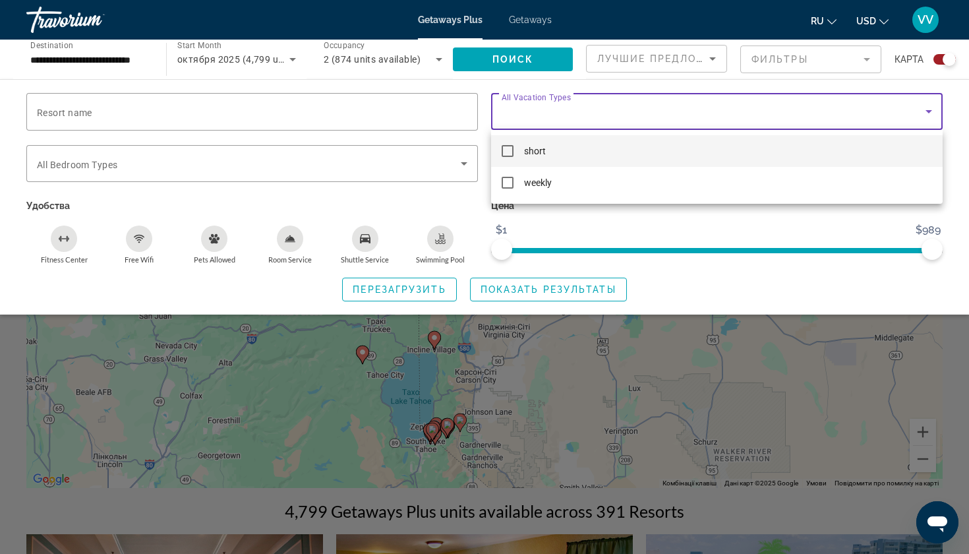
click at [589, 105] on div at bounding box center [484, 277] width 969 height 554
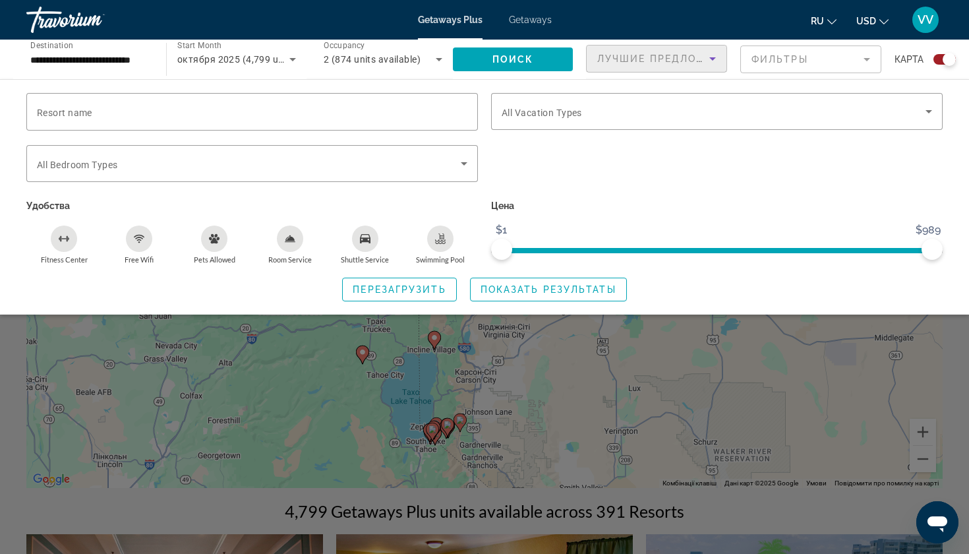
click at [627, 58] on span "Лучшие предложения" at bounding box center [667, 58] width 140 height 11
click at [93, 63] on div at bounding box center [484, 277] width 969 height 554
click at [51, 59] on input "**********" at bounding box center [89, 60] width 119 height 16
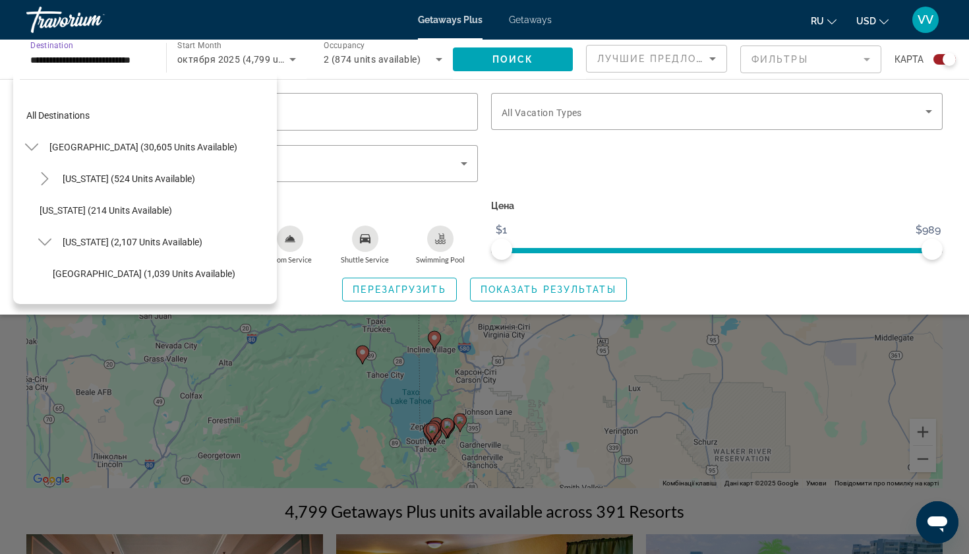
scroll to position [743, 0]
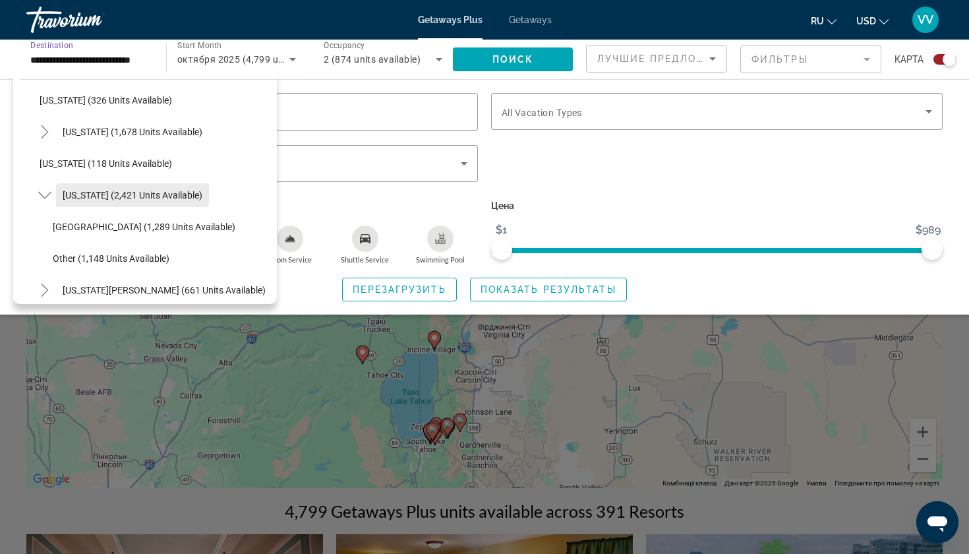
click at [107, 198] on span "[US_STATE] (2,421 units available)" at bounding box center [133, 195] width 140 height 11
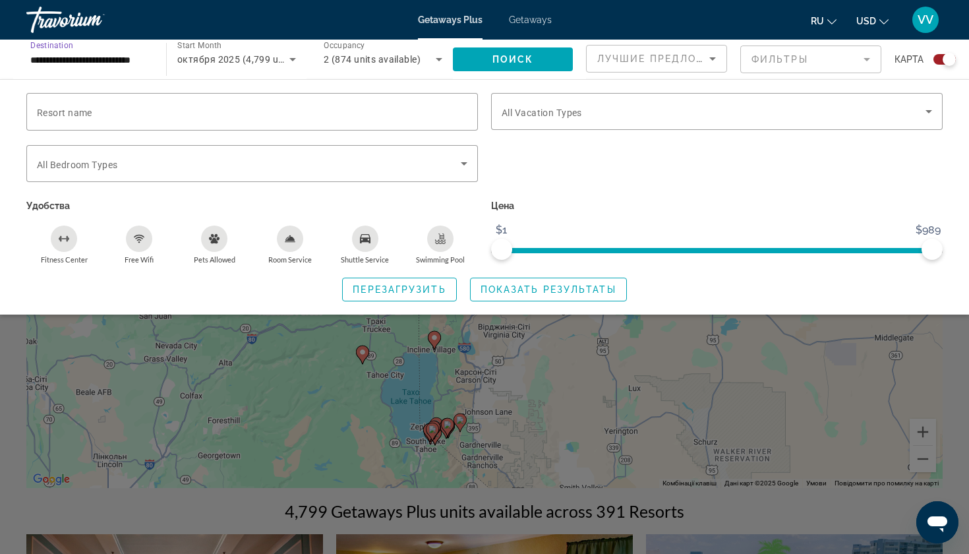
scroll to position [3, 0]
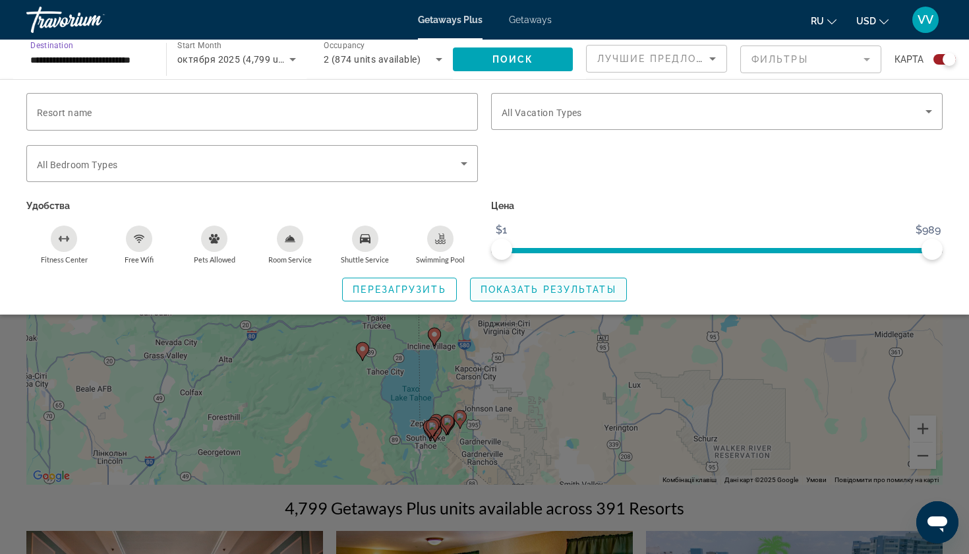
click at [581, 282] on span "Search widget" at bounding box center [549, 290] width 156 height 32
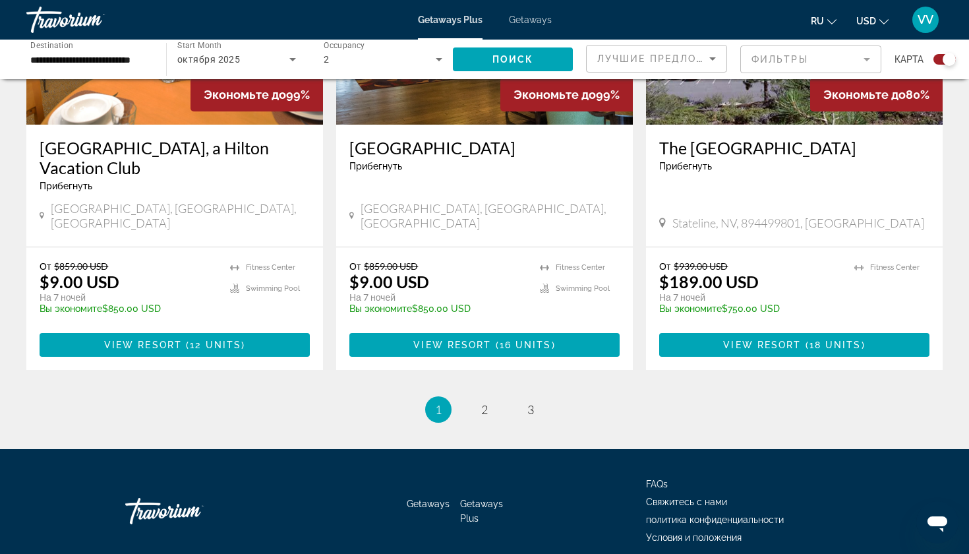
scroll to position [2067, 0]
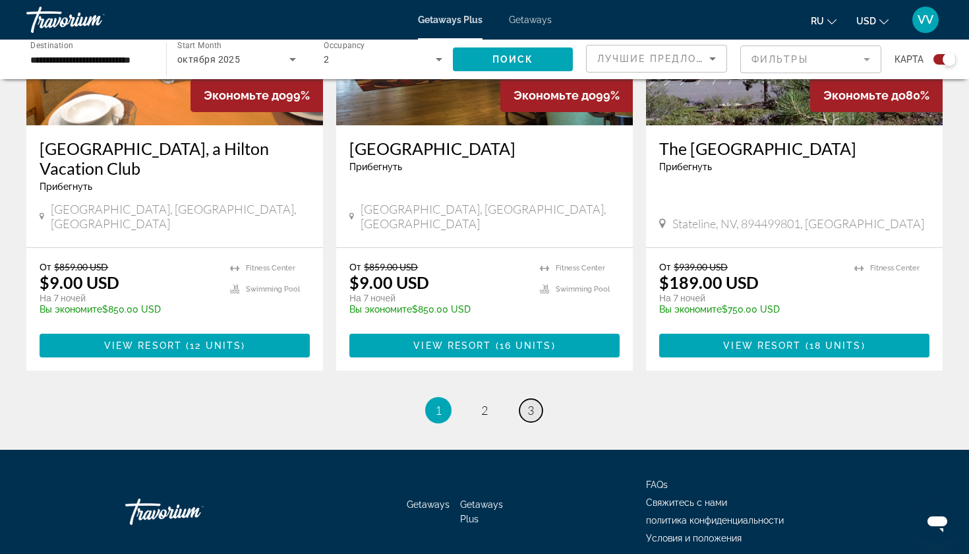
click at [527, 403] on span "3" at bounding box center [530, 410] width 7 height 14
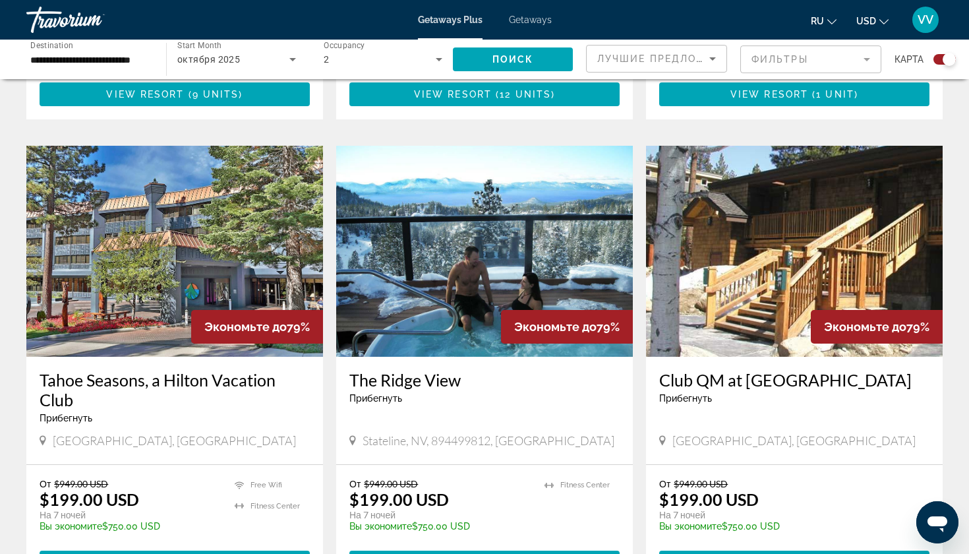
scroll to position [1352, 0]
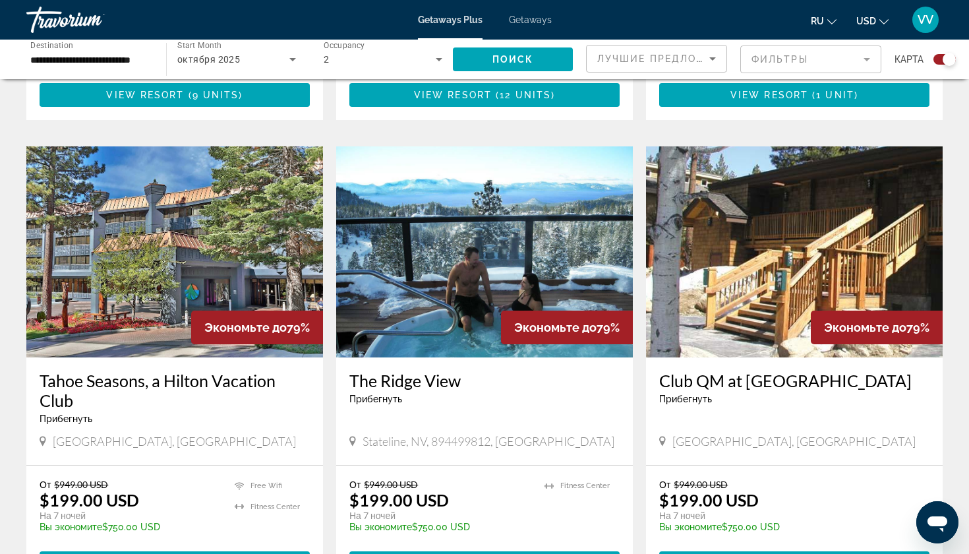
click at [103, 370] on h3 "Tahoe Seasons, a Hilton Vacation Club" at bounding box center [175, 390] width 270 height 40
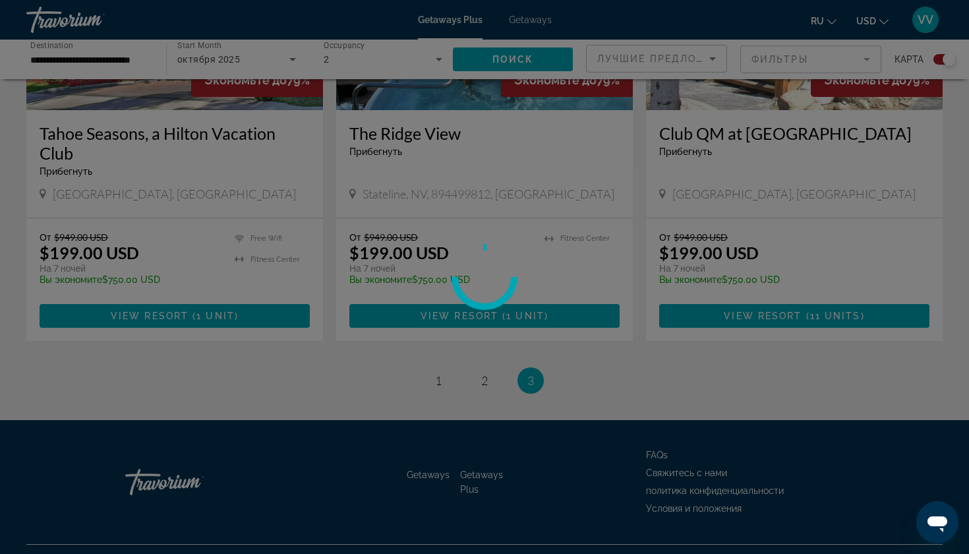
scroll to position [1599, 0]
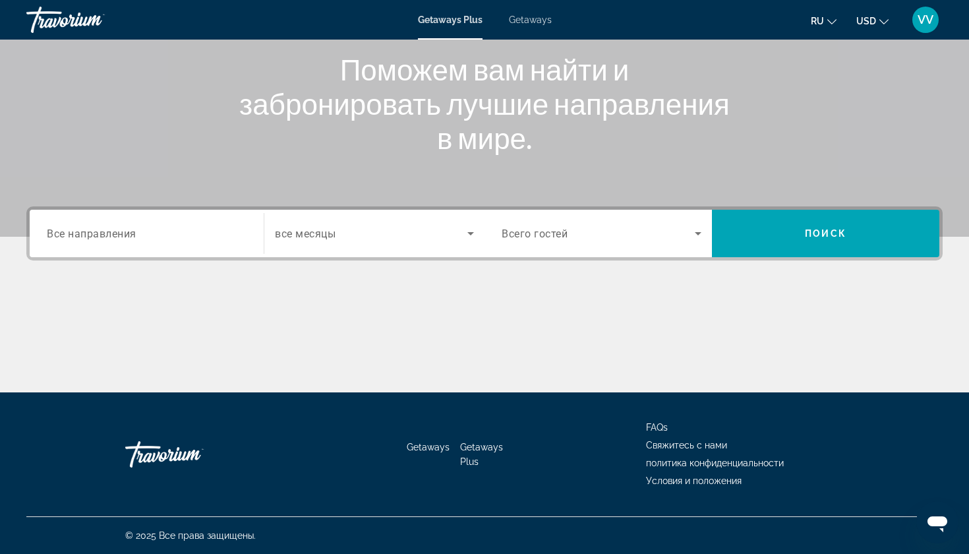
scroll to position [159, 0]
click at [462, 234] on span "Search widget" at bounding box center [371, 233] width 192 height 16
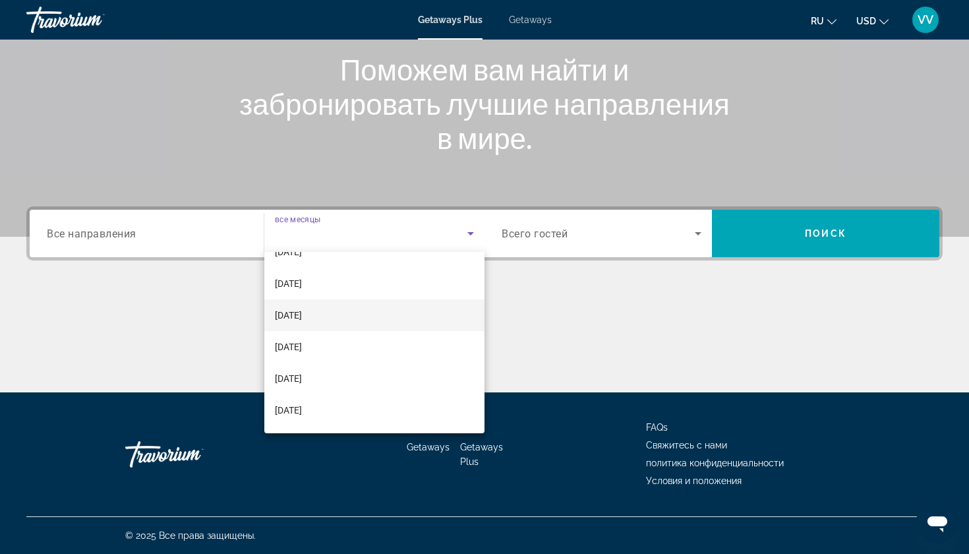
scroll to position [89, 0]
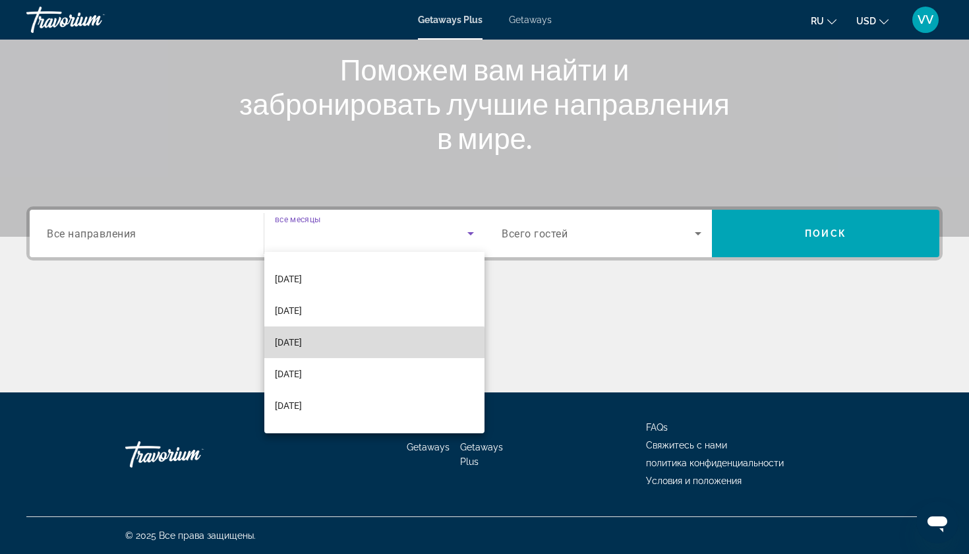
click at [302, 343] on span "[DATE]" at bounding box center [288, 342] width 27 height 16
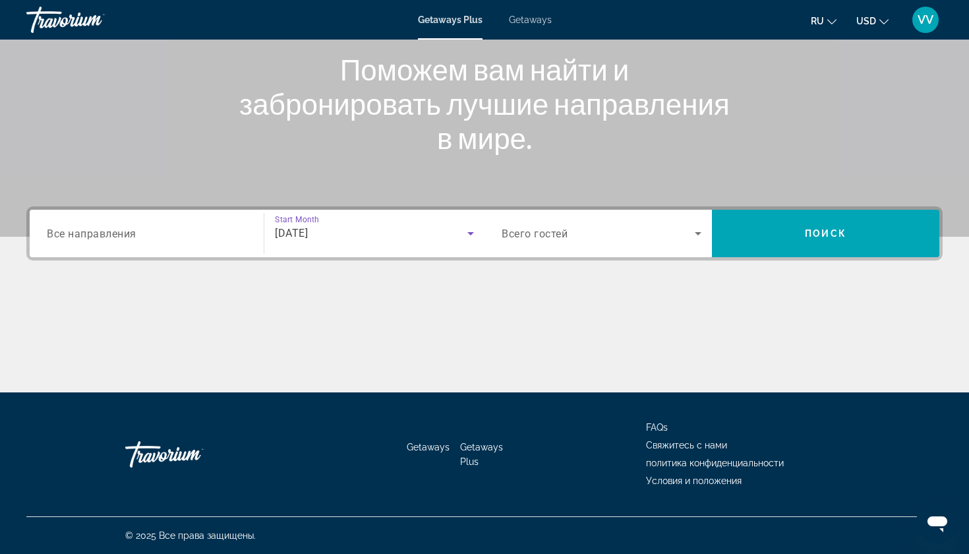
click at [131, 238] on span "Все направления" at bounding box center [92, 233] width 90 height 13
click at [131, 238] on input "Destination Все направления" at bounding box center [147, 234] width 200 height 16
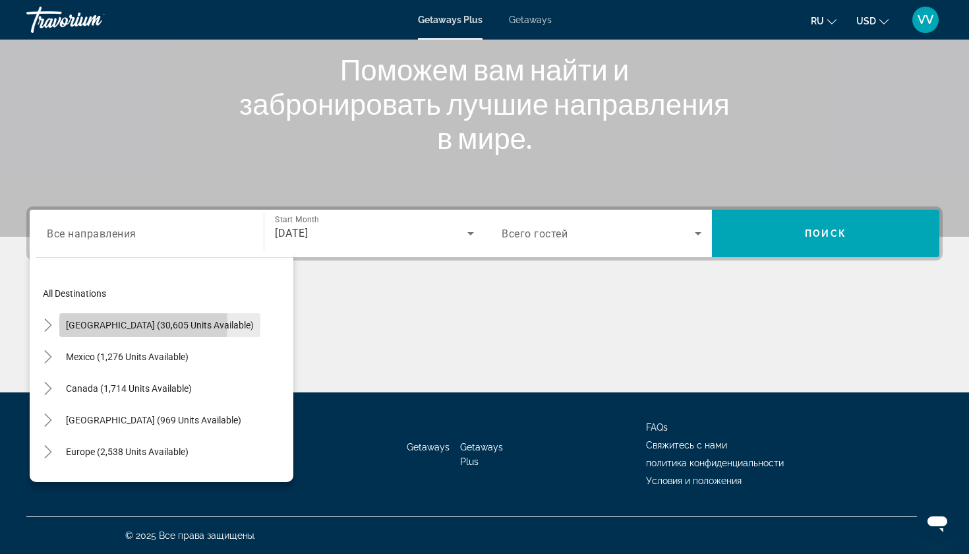
click at [119, 324] on span "[GEOGRAPHIC_DATA] (30,605 units available)" at bounding box center [160, 325] width 188 height 11
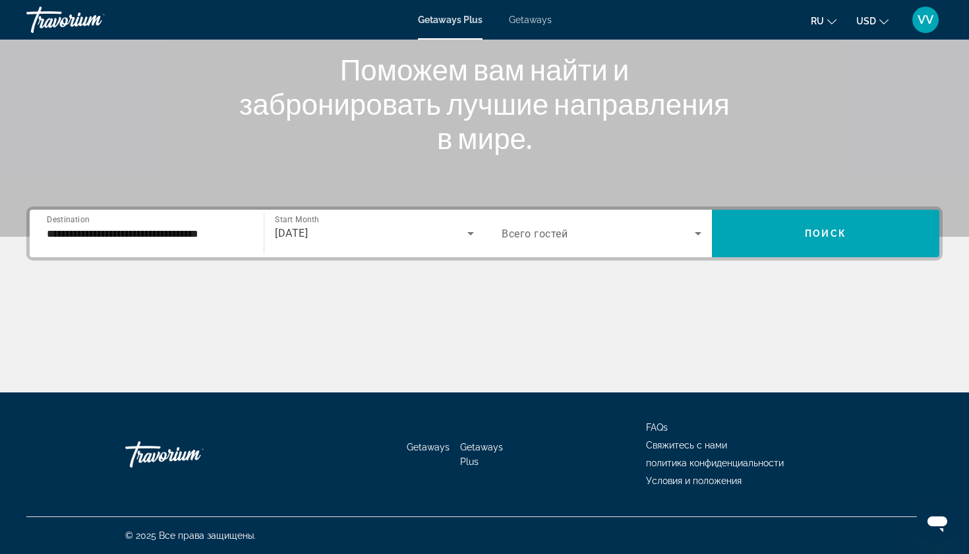
click at [198, 244] on div "**********" at bounding box center [147, 234] width 200 height 38
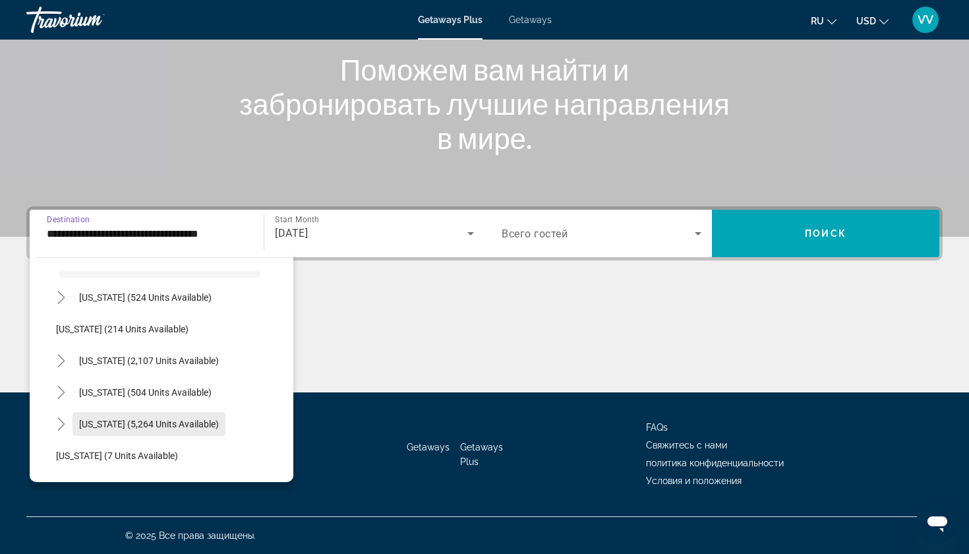
scroll to position [61, 0]
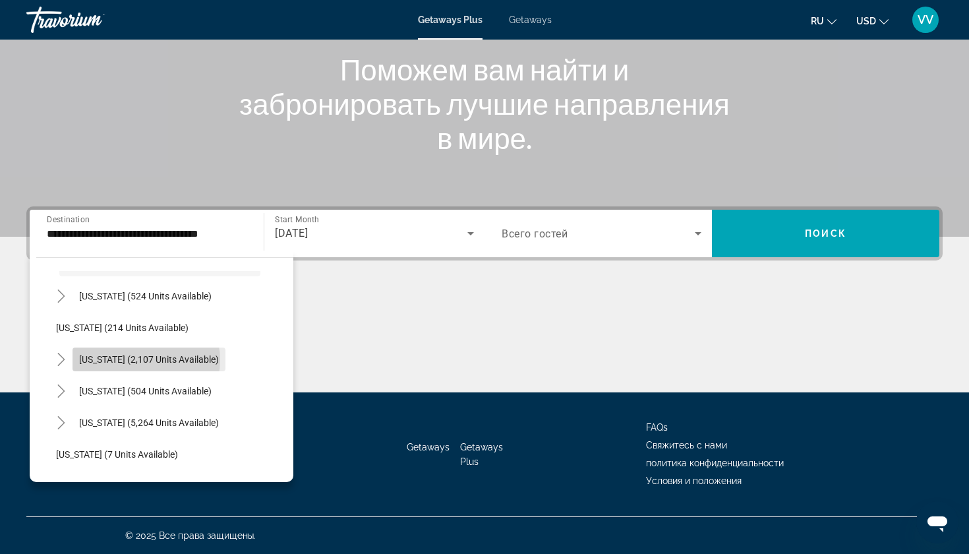
click at [141, 360] on span "[US_STATE] (2,107 units available)" at bounding box center [149, 359] width 140 height 11
type input "**********"
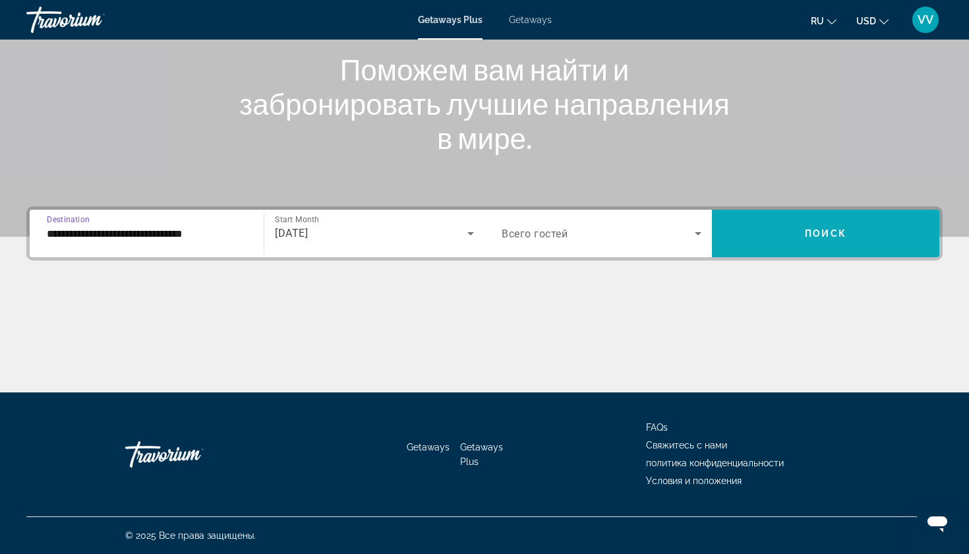
click at [712, 235] on span "Search widget" at bounding box center [825, 233] width 227 height 32
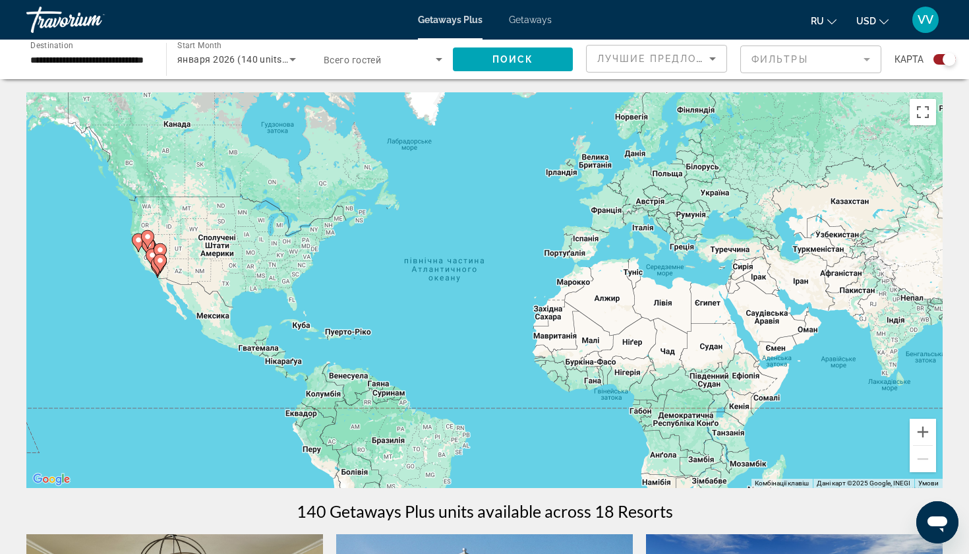
click at [115, 264] on div "Увімкніть режим перетягування за допомогою клавіатури, натиснувши Alt + Enter. …" at bounding box center [484, 289] width 916 height 395
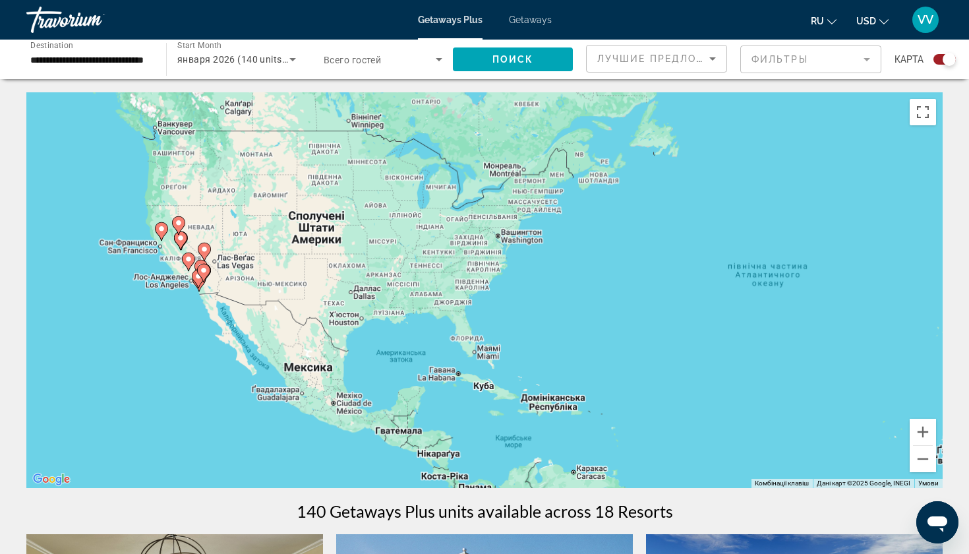
click at [115, 264] on div "Увімкніть режим перетягування за допомогою клавіатури, натиснувши Alt + Enter. …" at bounding box center [484, 289] width 916 height 395
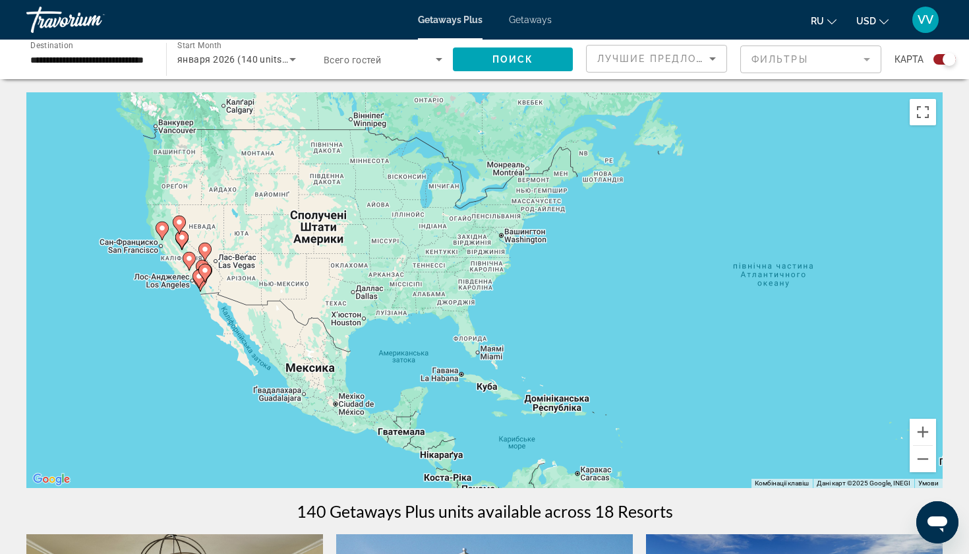
click at [115, 264] on div "Увімкніть режим перетягування за допомогою клавіатури, натиснувши Alt + Enter. …" at bounding box center [484, 289] width 916 height 395
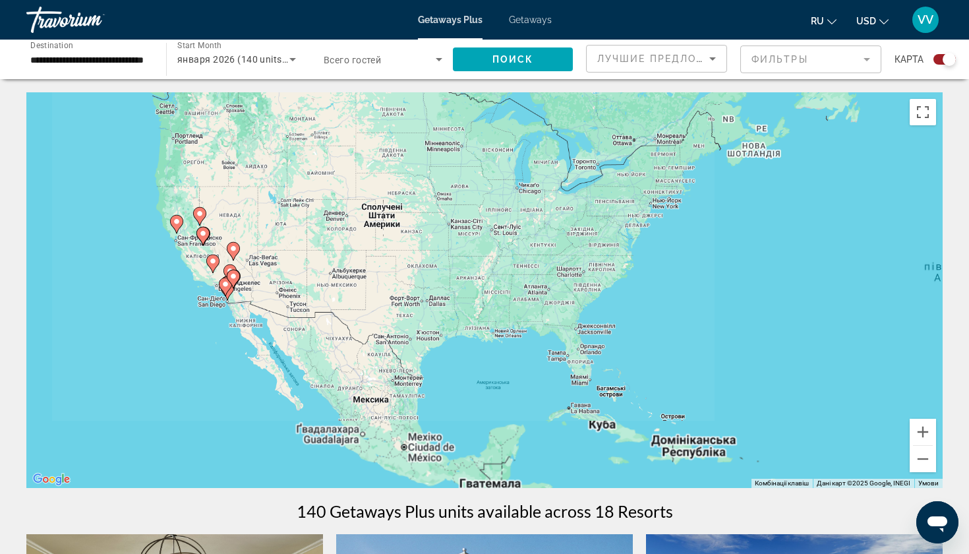
click at [115, 264] on div "Увімкніть режим перетягування за допомогою клавіатури, натиснувши Alt + Enter. …" at bounding box center [484, 289] width 916 height 395
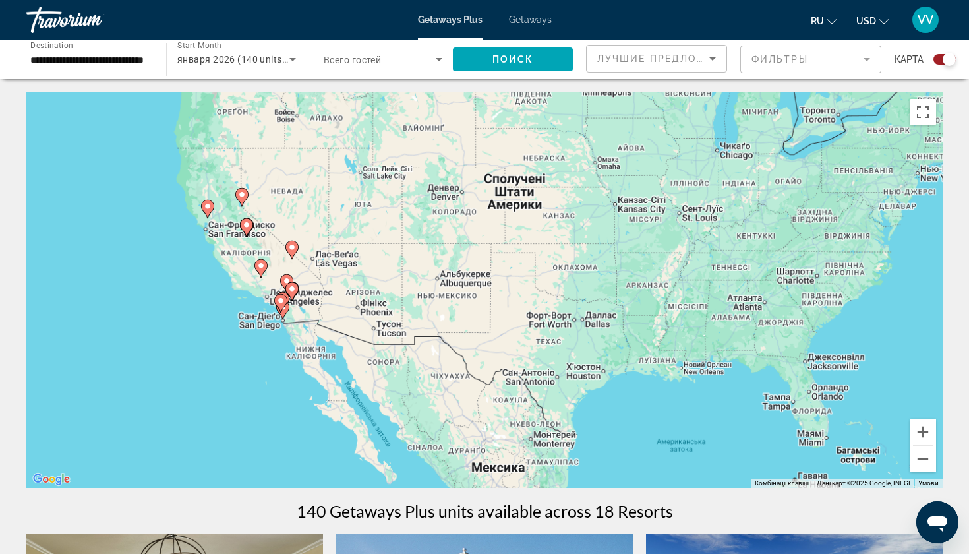
click at [115, 264] on div "Увімкніть режим перетягування за допомогою клавіатури, натиснувши Alt + Enter. …" at bounding box center [484, 289] width 916 height 395
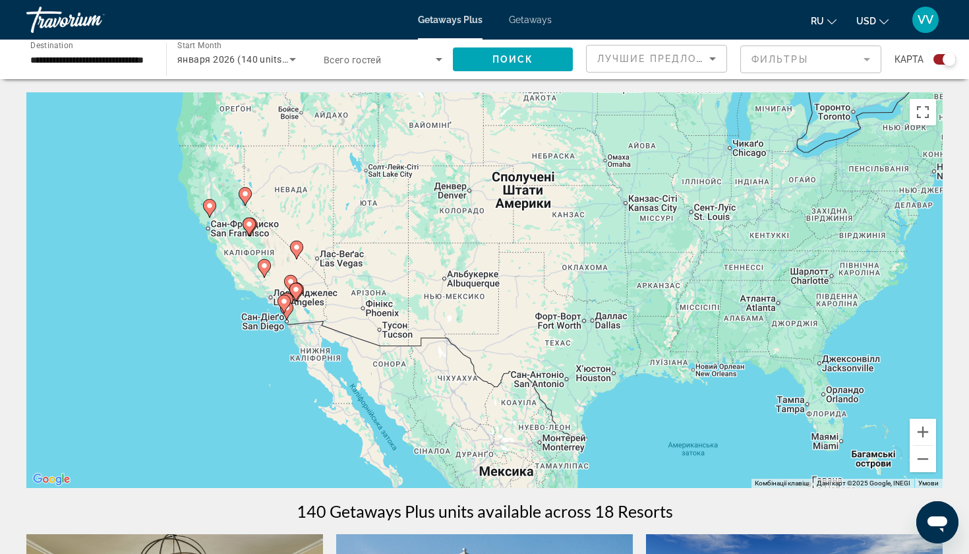
click at [115, 264] on div "Увімкніть режим перетягування за допомогою клавіатури, натиснувши Alt + Enter. …" at bounding box center [484, 289] width 916 height 395
click at [238, 256] on div "Увімкніть режим перетягування за допомогою клавіатури, натиснувши Alt + Enter. …" at bounding box center [484, 289] width 916 height 395
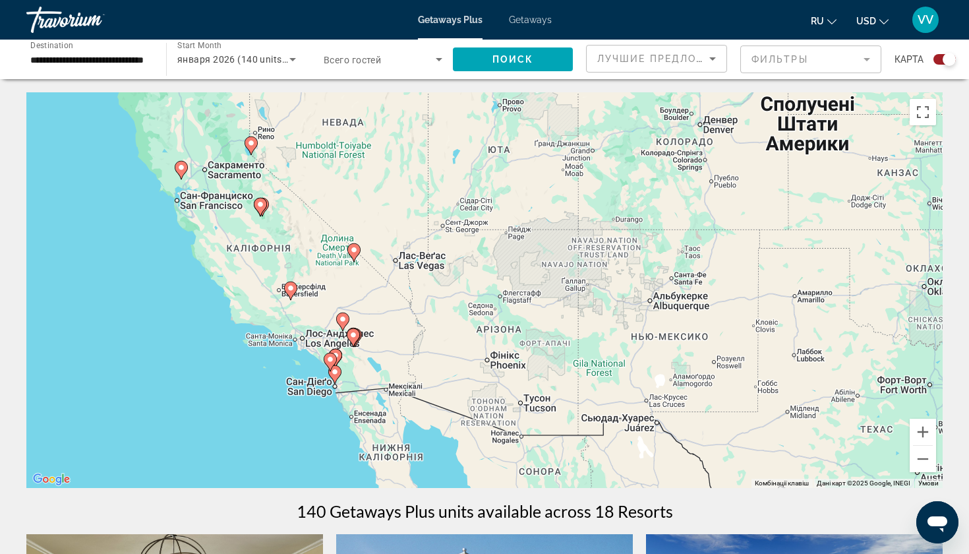
click at [238, 256] on div "Увімкніть режим перетягування за допомогою клавіатури, натиснувши Alt + Enter. …" at bounding box center [484, 289] width 916 height 395
click at [223, 256] on div "Увімкніть режим перетягування за допомогою клавіатури, натиснувши Alt + Enter. …" at bounding box center [484, 289] width 916 height 395
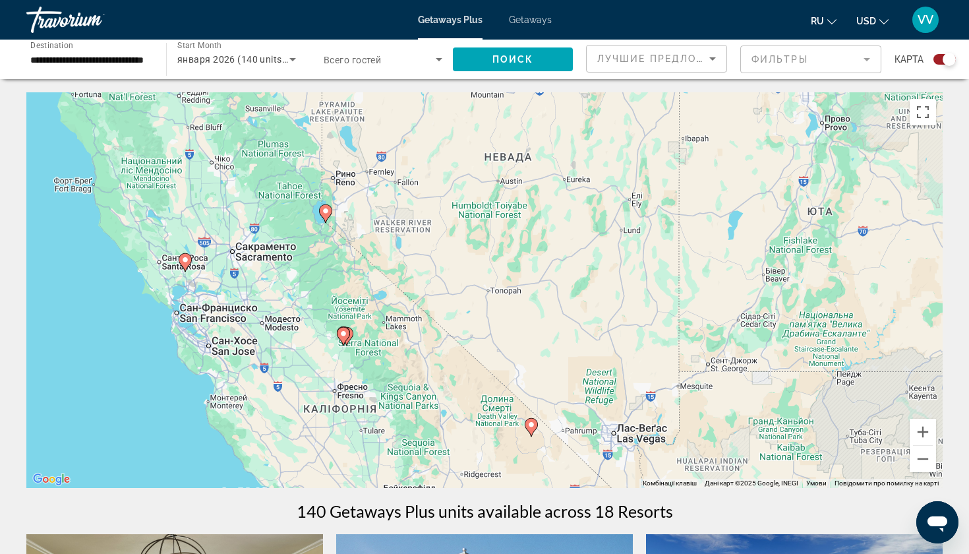
drag, startPoint x: 409, startPoint y: 112, endPoint x: 459, endPoint y: 290, distance: 185.0
click at [459, 290] on div "Увімкніть режим перетягування за допомогою клавіатури, натиснувши Alt + Enter. …" at bounding box center [484, 289] width 916 height 395
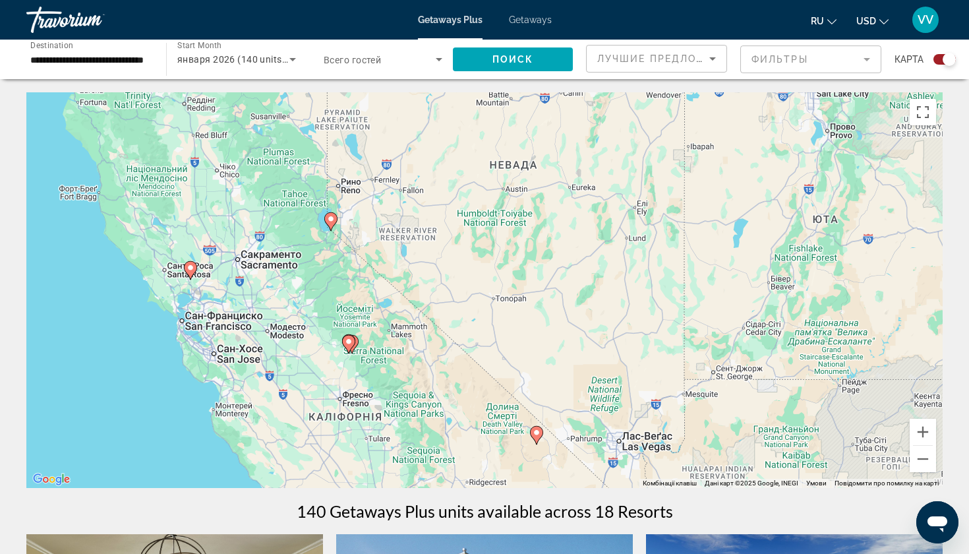
click at [363, 214] on div "Увімкніть режим перетягування за допомогою клавіатури, натиснувши Alt + Enter. …" at bounding box center [484, 289] width 916 height 395
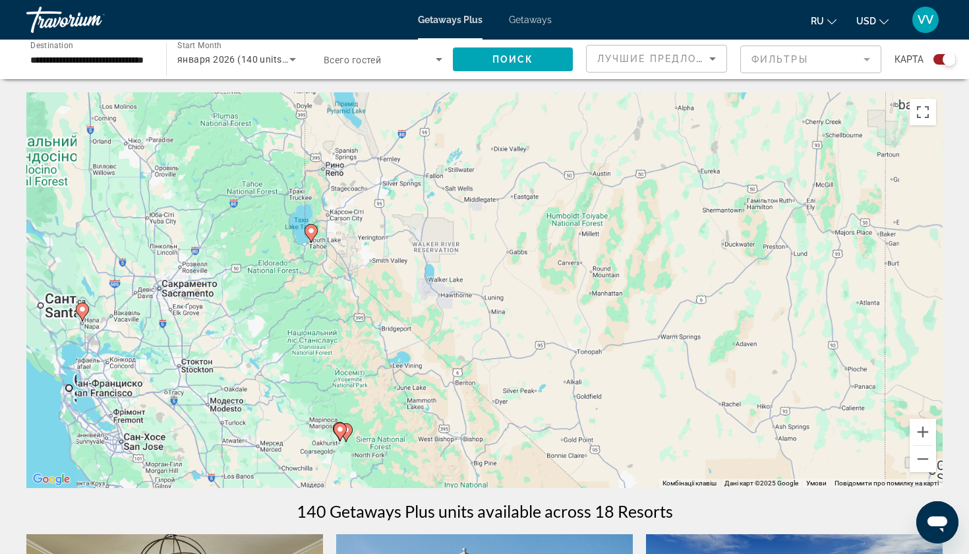
click at [363, 214] on div "Увімкніть режим перетягування за допомогою клавіатури, натиснувши Alt + Enter. …" at bounding box center [484, 289] width 916 height 395
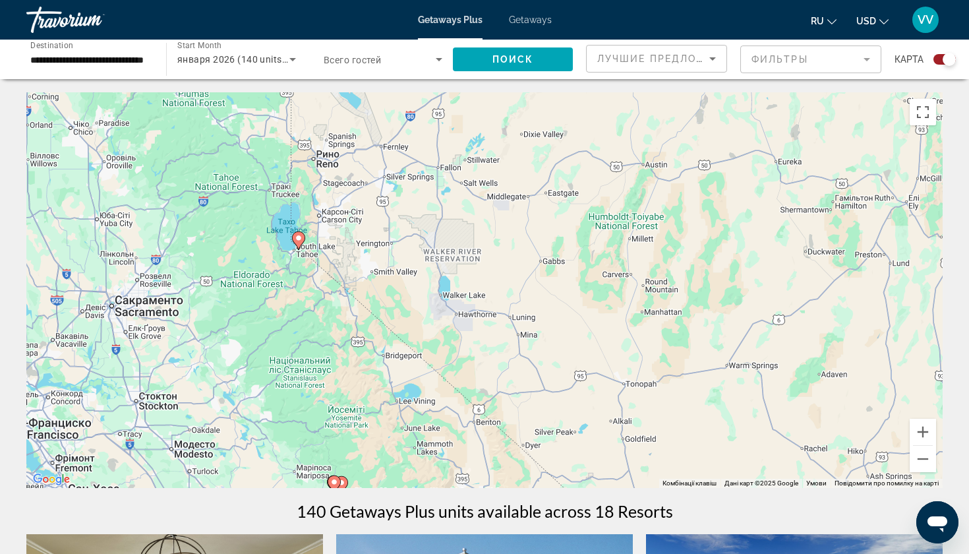
click at [363, 214] on div "Увімкніть режим перетягування за допомогою клавіатури, натиснувши Alt + Enter. …" at bounding box center [484, 289] width 916 height 395
click at [312, 279] on div "Увімкніть режим перетягування за допомогою клавіатури, натиснувши Alt + Enter. …" at bounding box center [484, 289] width 916 height 395
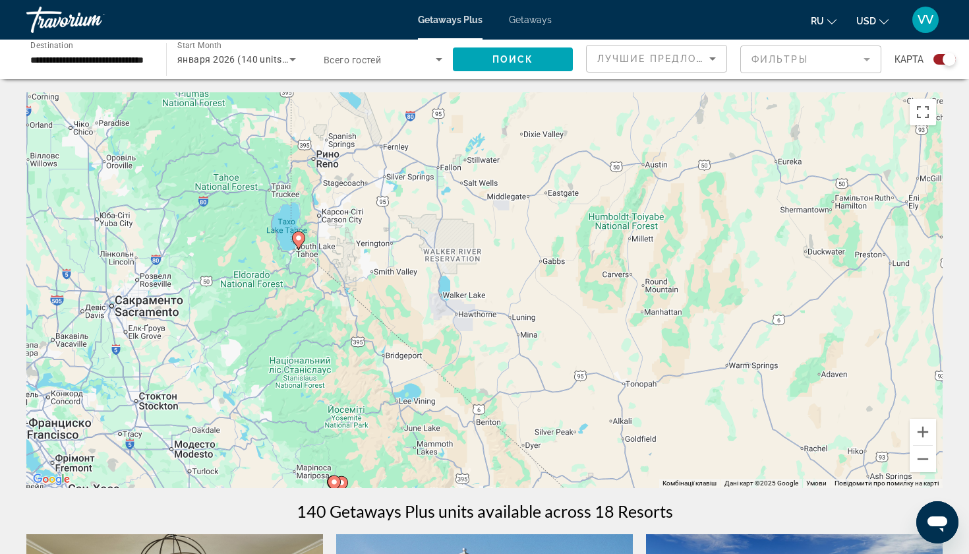
click at [312, 279] on div "Увімкніть режим перетягування за допомогою клавіатури, натиснувши Alt + Enter. …" at bounding box center [484, 289] width 916 height 395
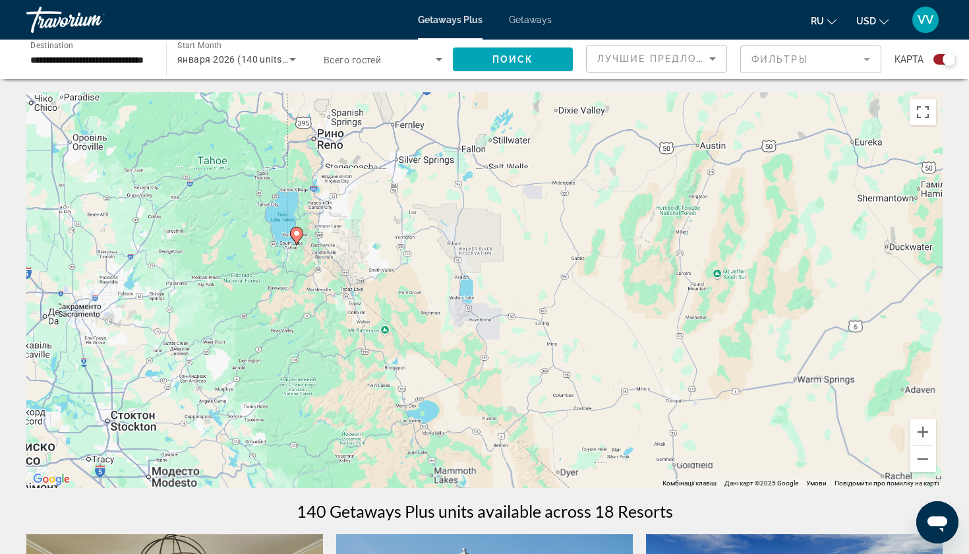
click at [312, 279] on div "Увімкніть режим перетягування за допомогою клавіатури, натиснувши Alt + Enter. …" at bounding box center [484, 289] width 916 height 395
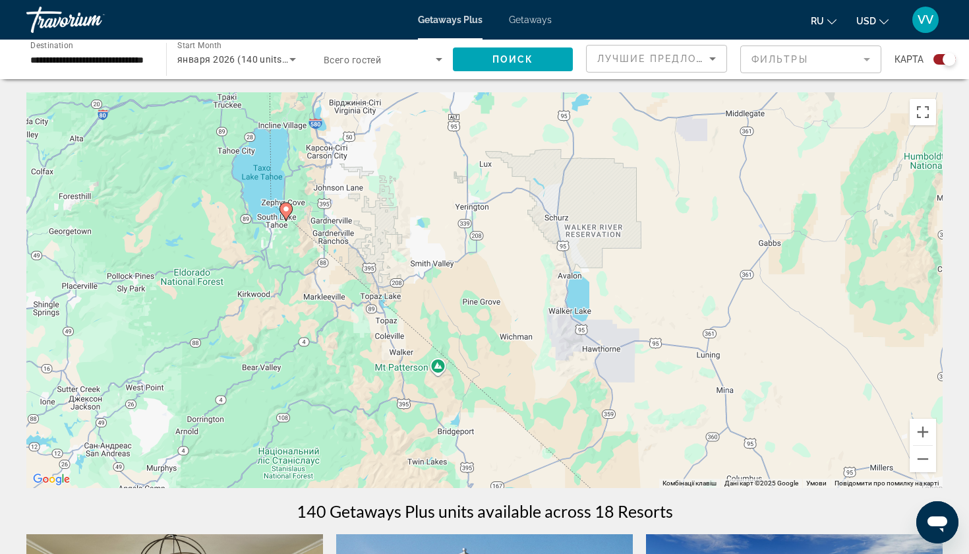
click at [312, 279] on div "Увімкніть режим перетягування за допомогою клавіатури, натиснувши Alt + Enter. …" at bounding box center [484, 289] width 916 height 395
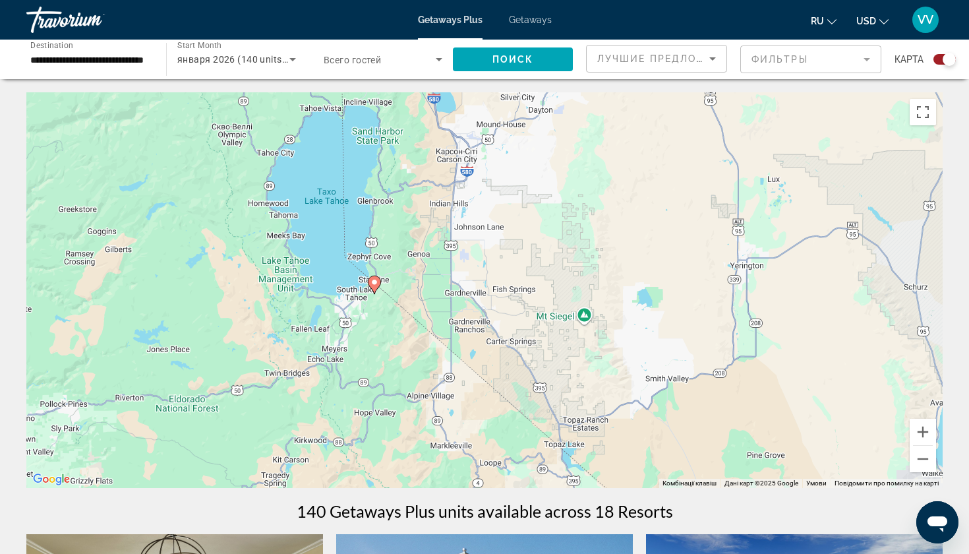
drag, startPoint x: 237, startPoint y: 190, endPoint x: 352, endPoint y: 320, distance: 173.7
click at [352, 320] on div "Увімкніть режим перетягування за допомогою клавіатури, натиснувши Alt + Enter. …" at bounding box center [484, 289] width 916 height 395
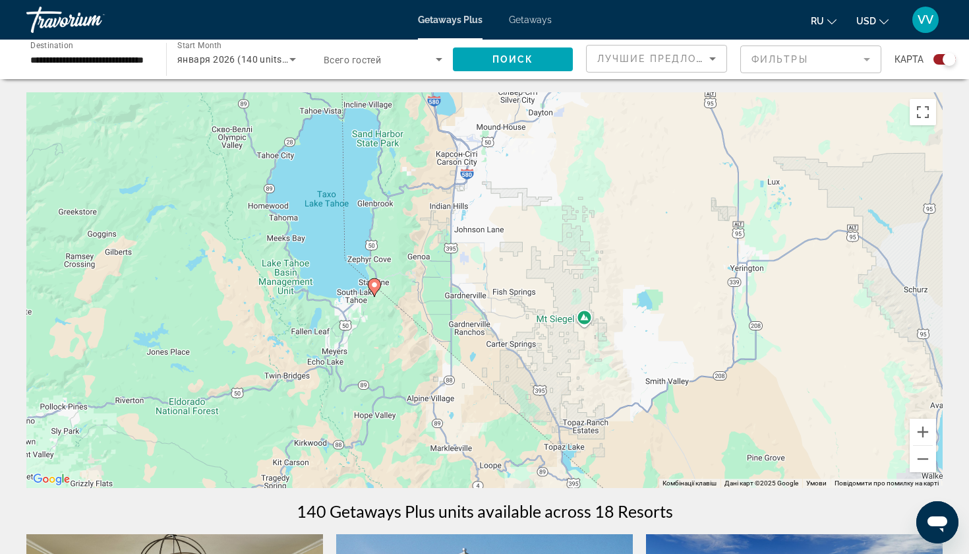
click at [409, 297] on div "Увімкніть режим перетягування за допомогою клавіатури, натиснувши Alt + Enter. …" at bounding box center [484, 289] width 916 height 395
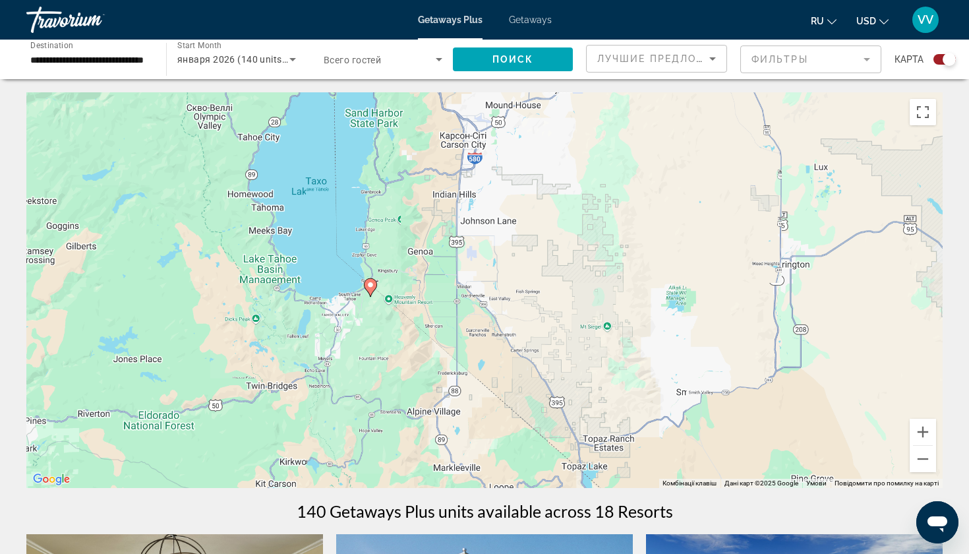
click at [409, 297] on div "Увімкніть режим перетягування за допомогою клавіатури, натиснувши Alt + Enter. …" at bounding box center [484, 289] width 916 height 395
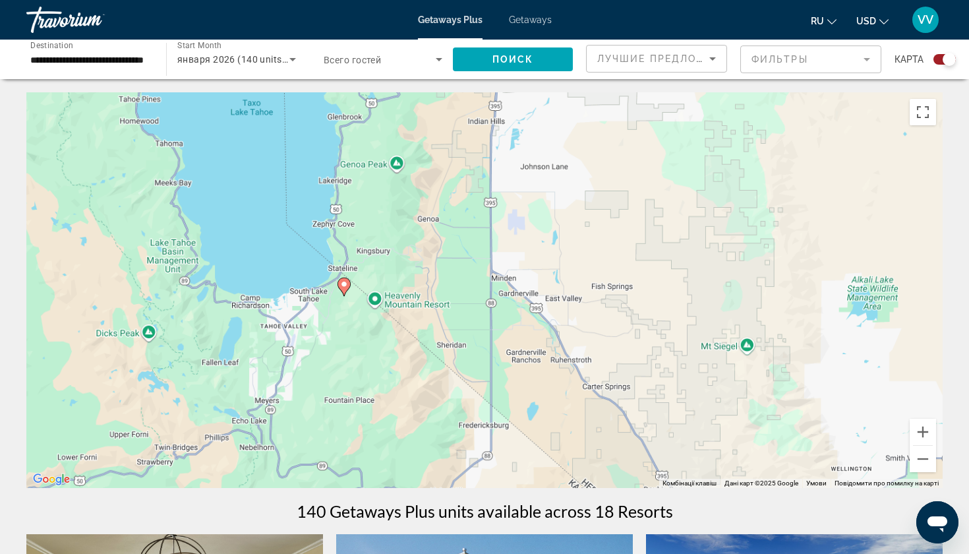
click at [409, 297] on div "Увімкніть режим перетягування за допомогою клавіатури, натиснувши Alt + Enter. …" at bounding box center [484, 289] width 916 height 395
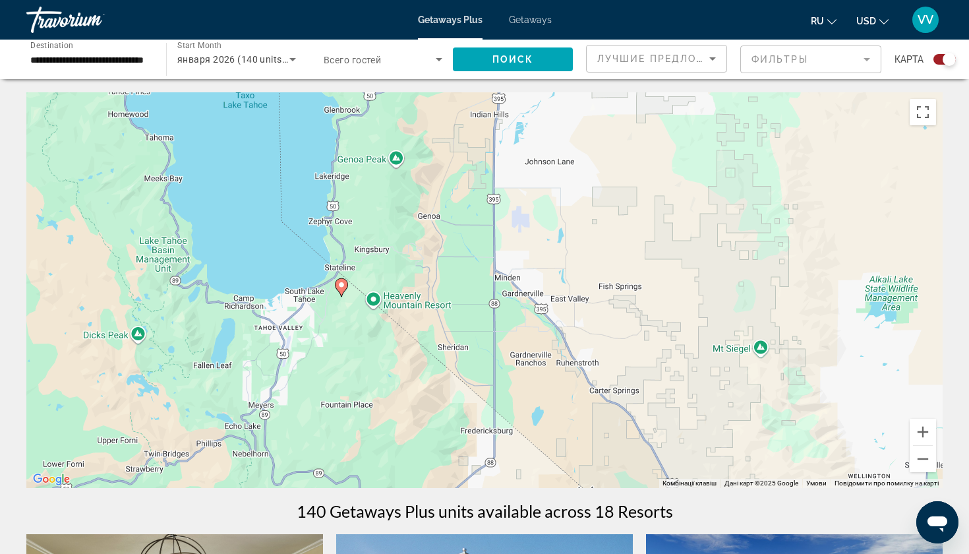
click at [409, 297] on div "Увімкніть режим перетягування за допомогою клавіатури, натиснувши Alt + Enter. …" at bounding box center [484, 289] width 916 height 395
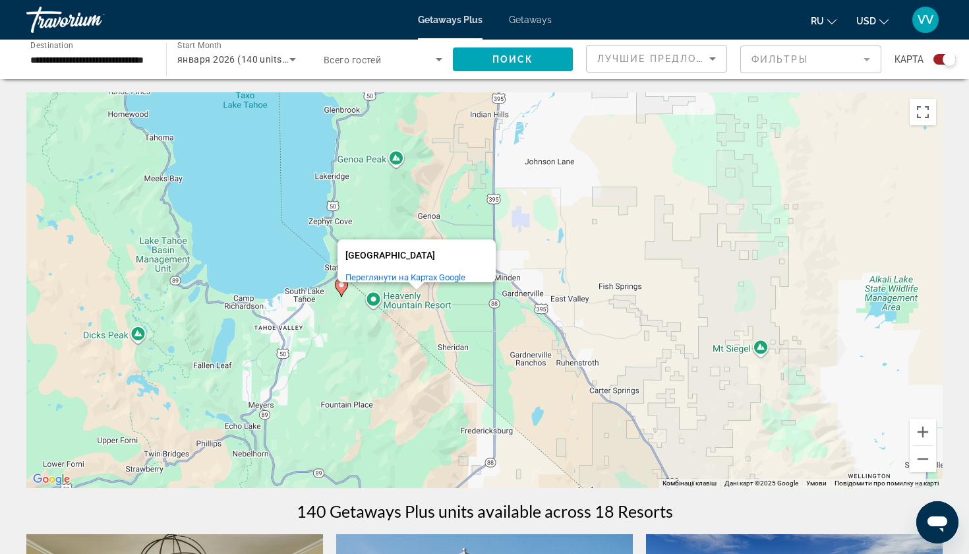
click at [323, 321] on div "Увімкніть режим перетягування за допомогою клавіатури, натиснувши Alt + Enter. …" at bounding box center [484, 289] width 916 height 395
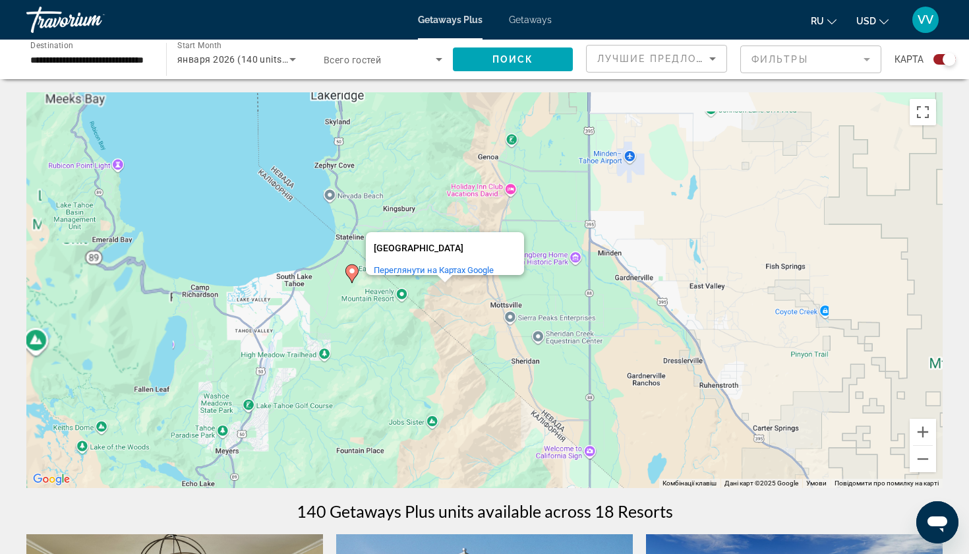
click at [323, 321] on div "Увімкніть режим перетягування за допомогою клавіатури, натиснувши Alt + Enter. …" at bounding box center [484, 289] width 916 height 395
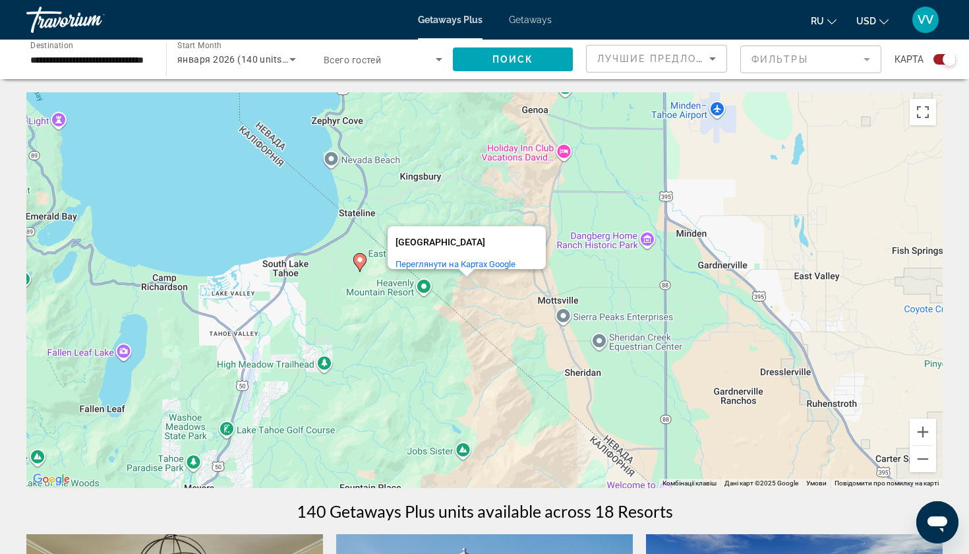
click at [361, 264] on icon "Main content" at bounding box center [360, 262] width 12 height 17
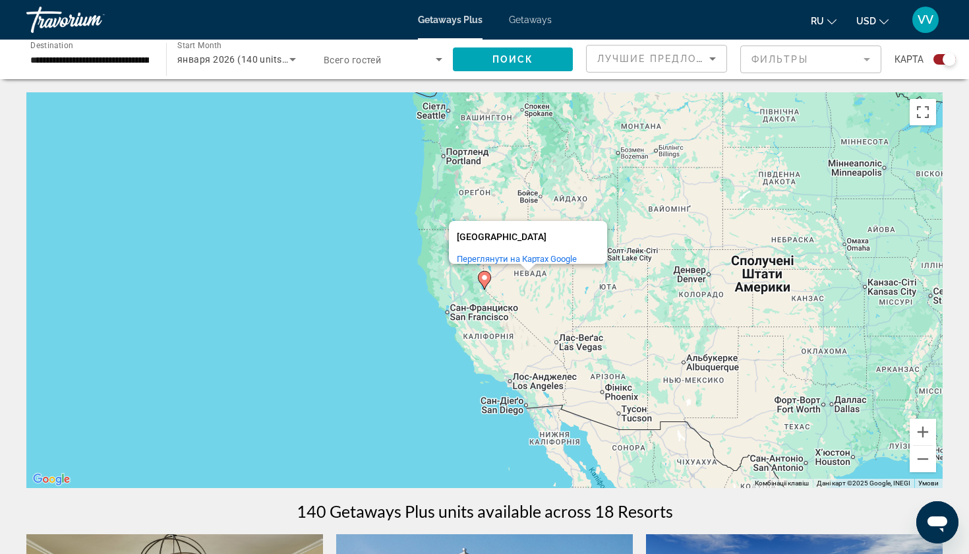
click at [483, 281] on image "Main content" at bounding box center [484, 278] width 8 height 8
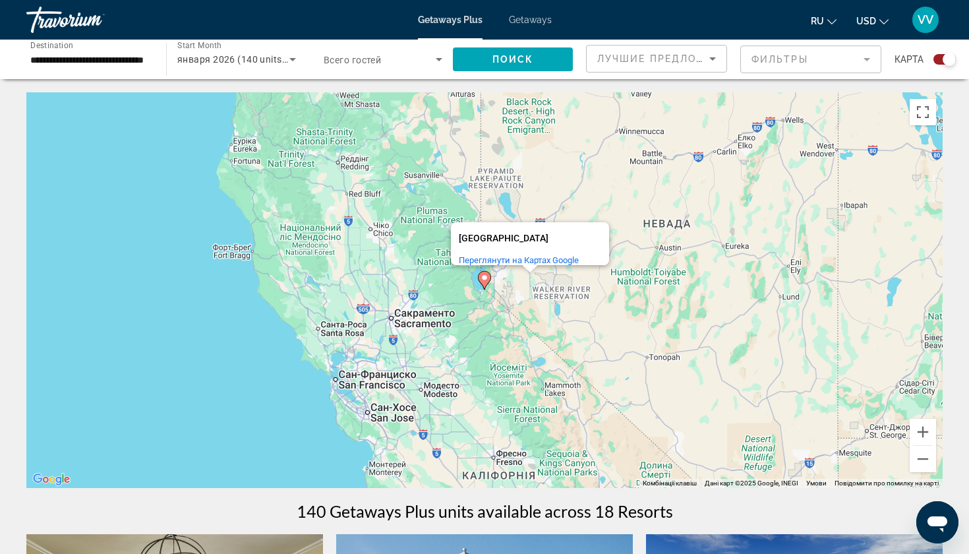
click at [483, 281] on image "Main content" at bounding box center [484, 278] width 8 height 8
type input "**********"
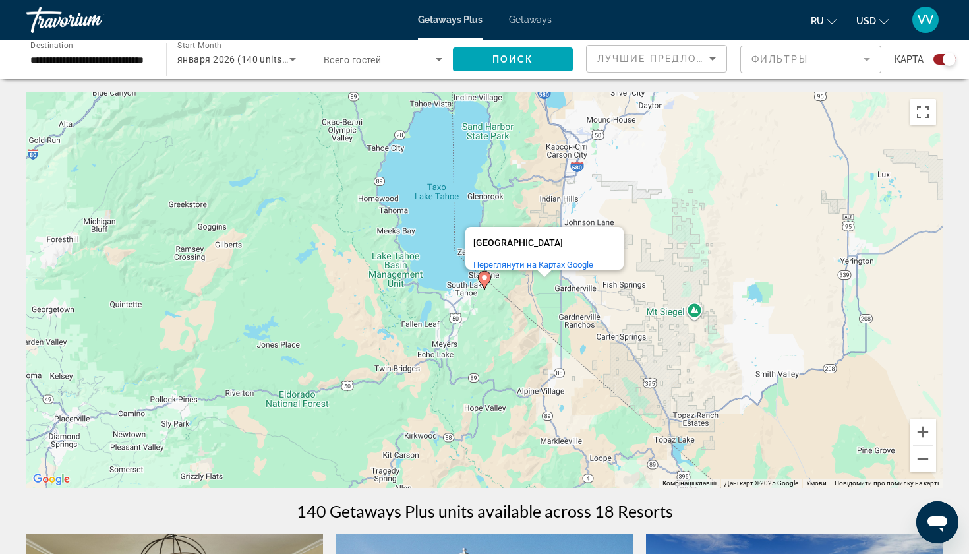
click at [483, 281] on image "Main content" at bounding box center [484, 278] width 8 height 8
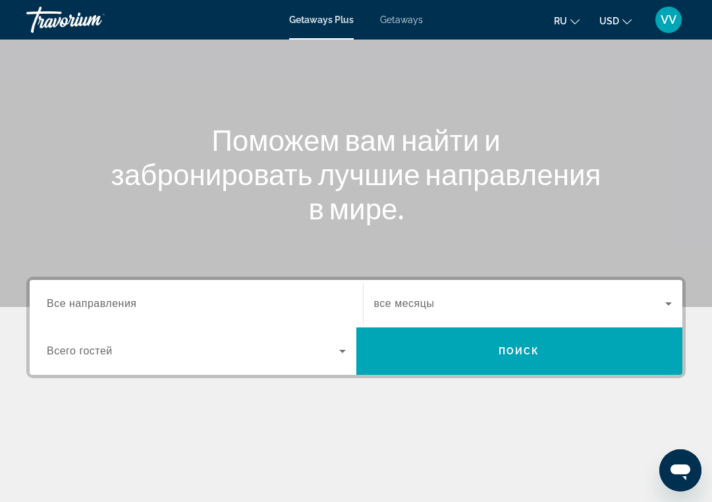
scroll to position [86, 0]
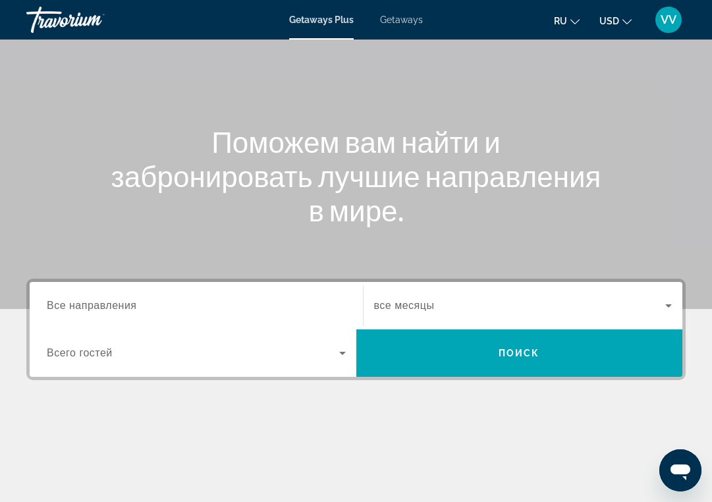
click at [97, 303] on span "Все направления" at bounding box center [92, 305] width 90 height 11
click at [97, 303] on input "Destination Все направления" at bounding box center [196, 307] width 299 height 16
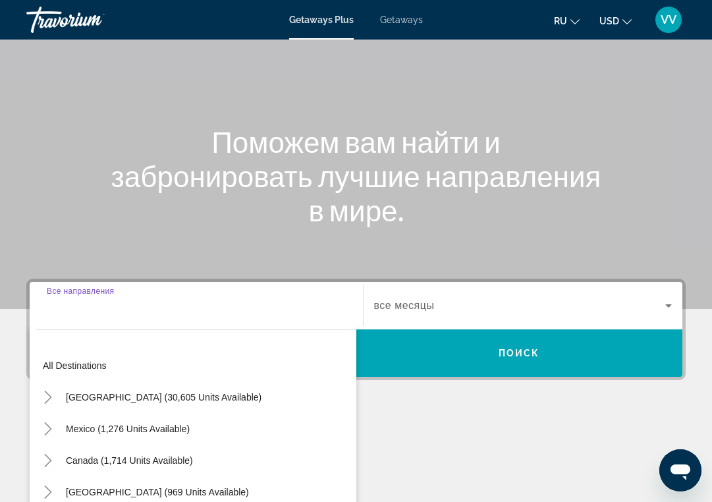
scroll to position [258, 0]
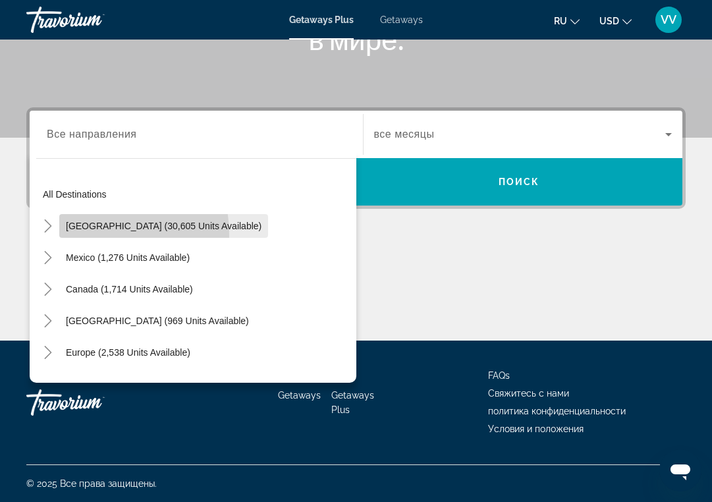
click at [93, 235] on span "Search widget" at bounding box center [163, 226] width 209 height 32
type input "**********"
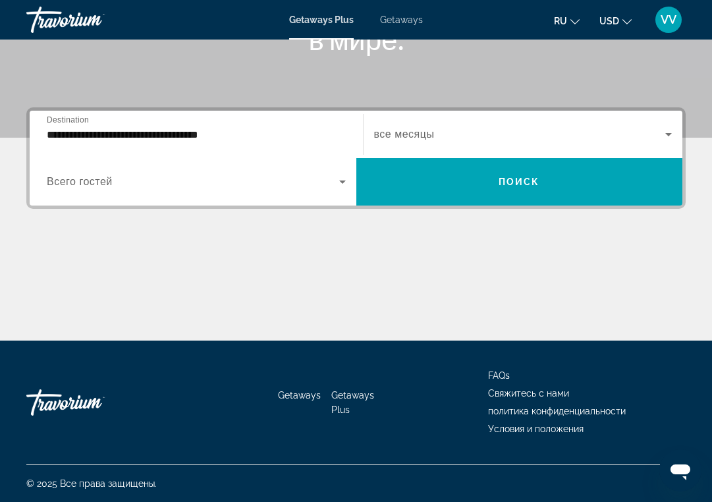
click at [411, 138] on span "все месяцы" at bounding box center [404, 134] width 61 height 11
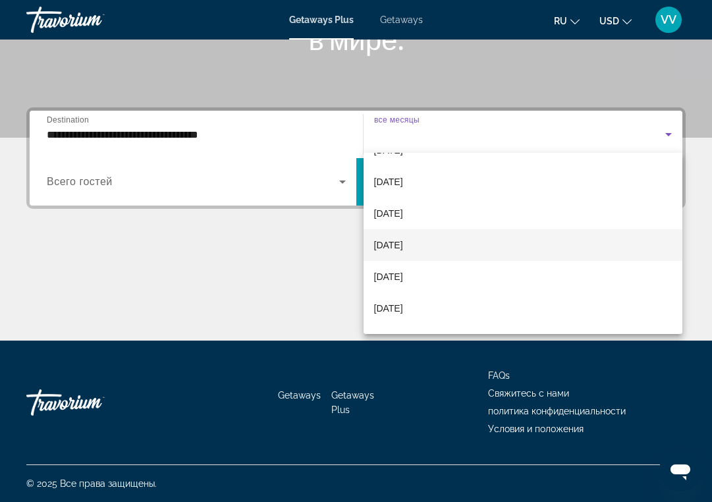
scroll to position [50, 0]
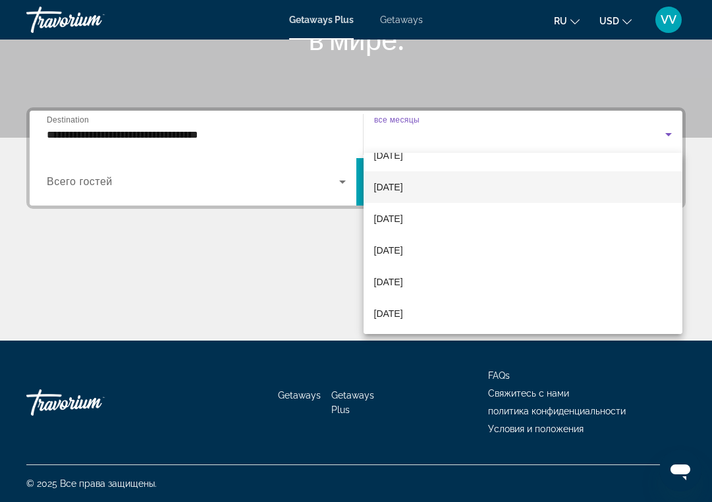
click at [403, 186] on span "[DATE]" at bounding box center [388, 187] width 29 height 16
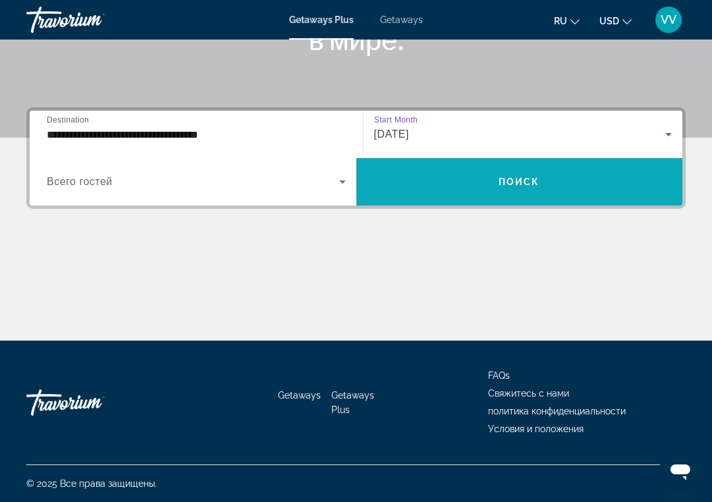
click at [420, 189] on span "Search widget" at bounding box center [520, 182] width 327 height 32
